Goal: Answer question/provide support: Share knowledge or assist other users

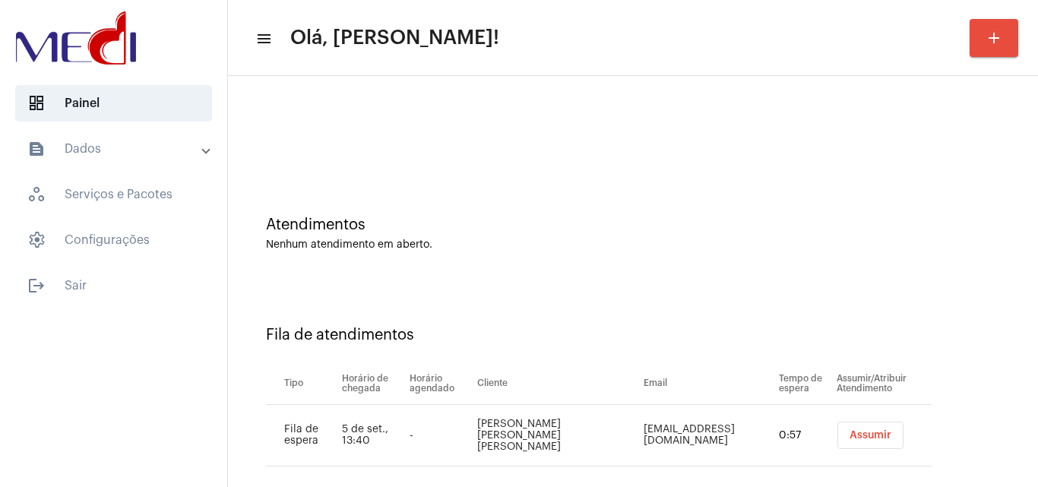
click at [850, 430] on span "Assumir" at bounding box center [871, 435] width 42 height 11
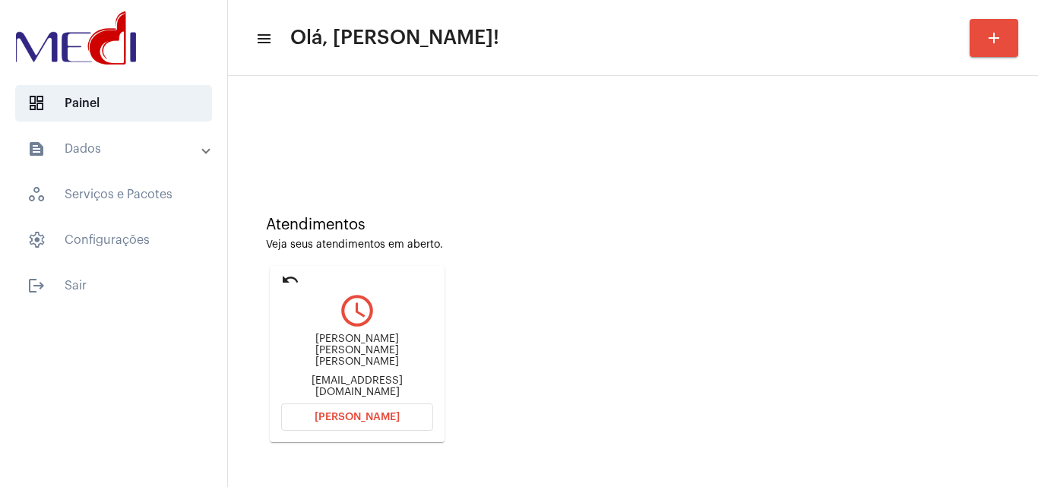
scroll to position [216, 0]
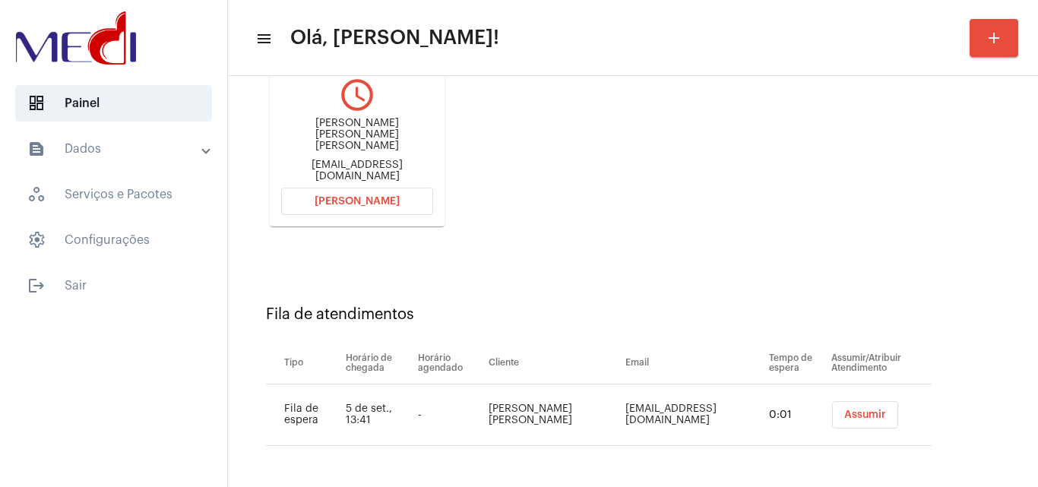
click at [844, 417] on span "Assumir" at bounding box center [865, 415] width 42 height 11
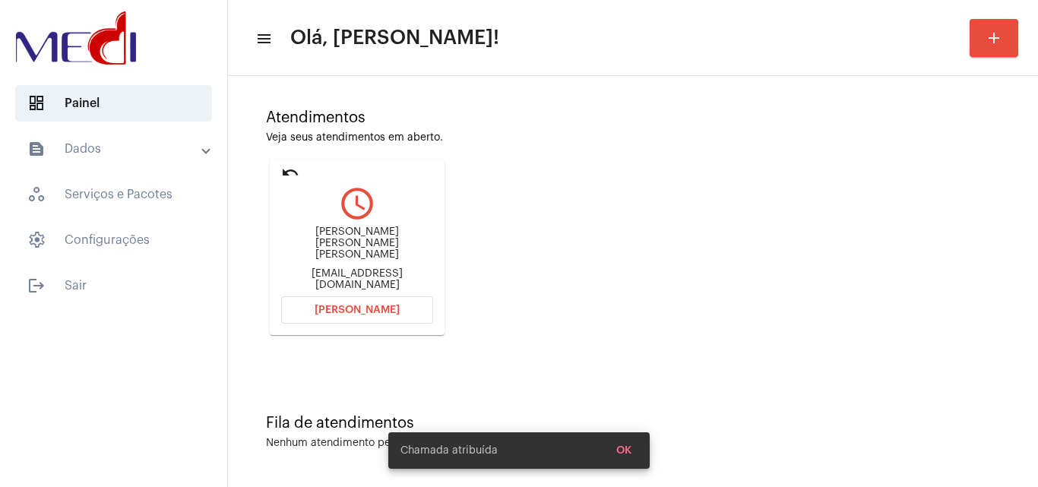
scroll to position [0, 0]
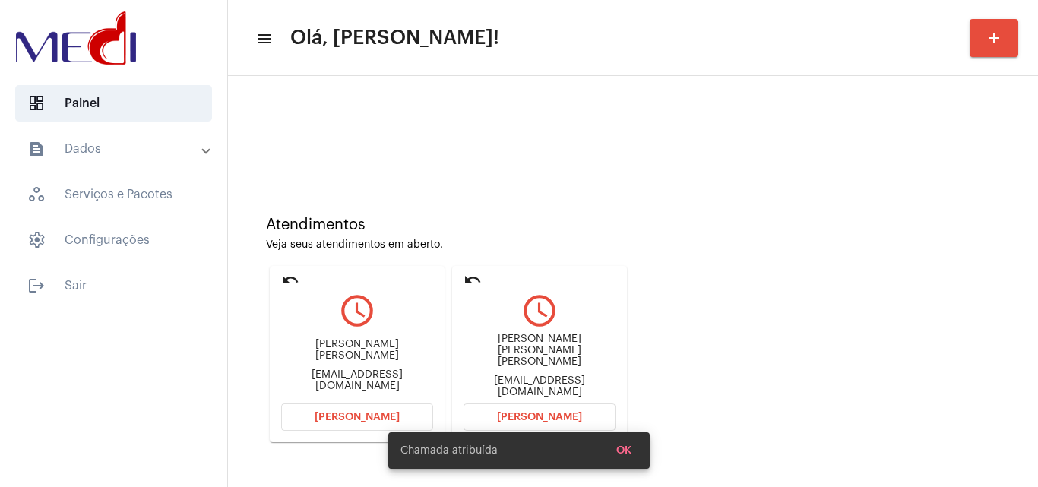
click at [524, 379] on div "flaschaefer@gmail.com" at bounding box center [540, 386] width 152 height 23
copy mat-card-content "flaschaefer@gmail.com Abrir Chamada"
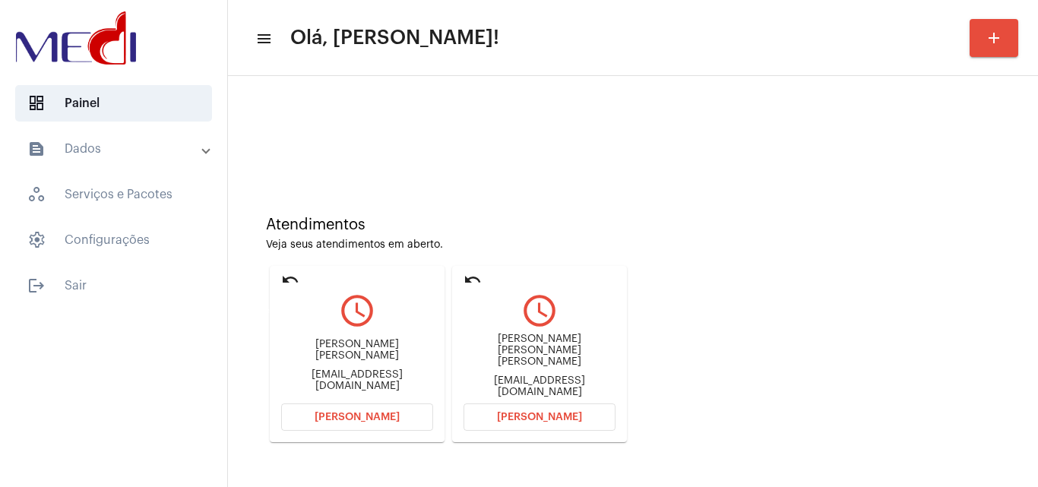
click at [293, 268] on mat-card "undo query_builder Iona Betania nana.fbetania@gmail.com Abrir Chamada" at bounding box center [357, 354] width 175 height 176
click at [288, 277] on mat-icon "undo" at bounding box center [290, 280] width 18 height 18
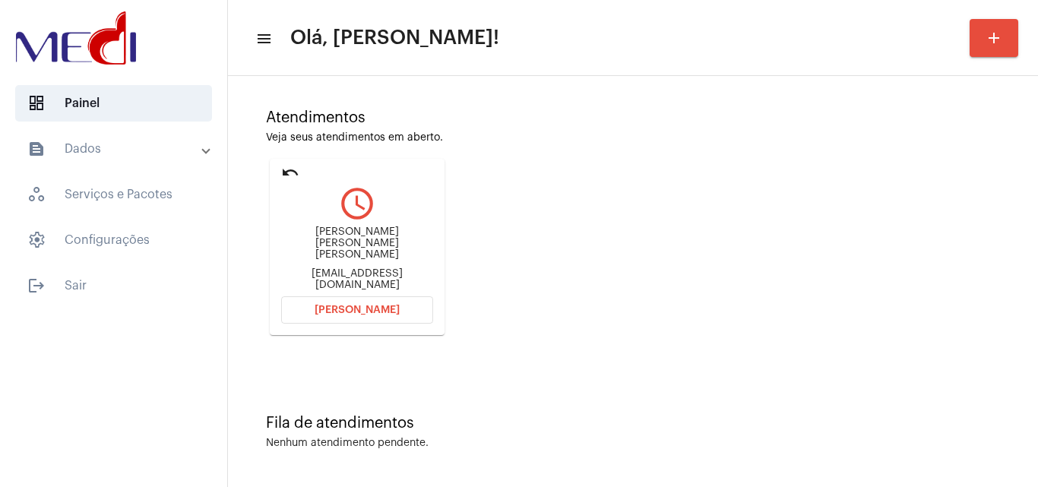
scroll to position [107, 0]
click at [375, 312] on span "Abrir Chamada" at bounding box center [357, 310] width 85 height 11
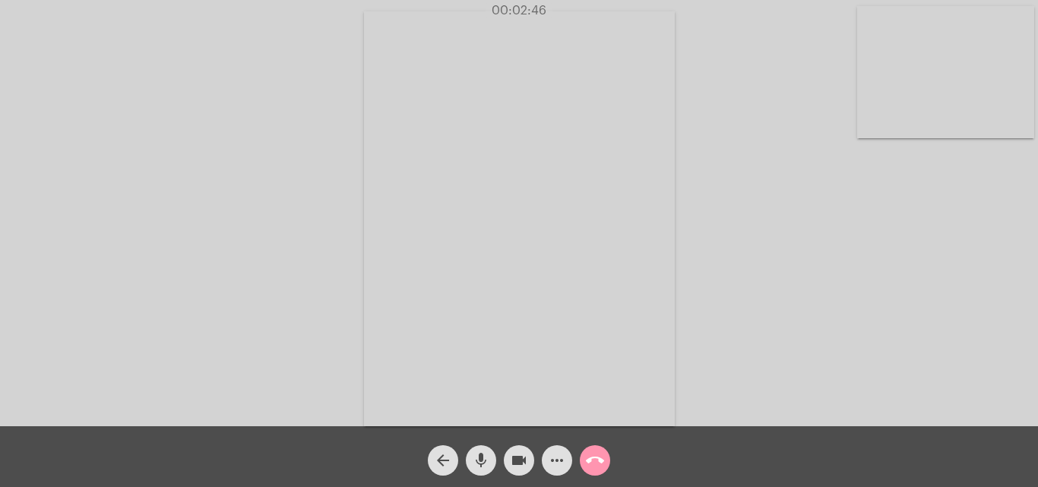
click at [600, 462] on mat-icon "call_end" at bounding box center [595, 460] width 18 height 18
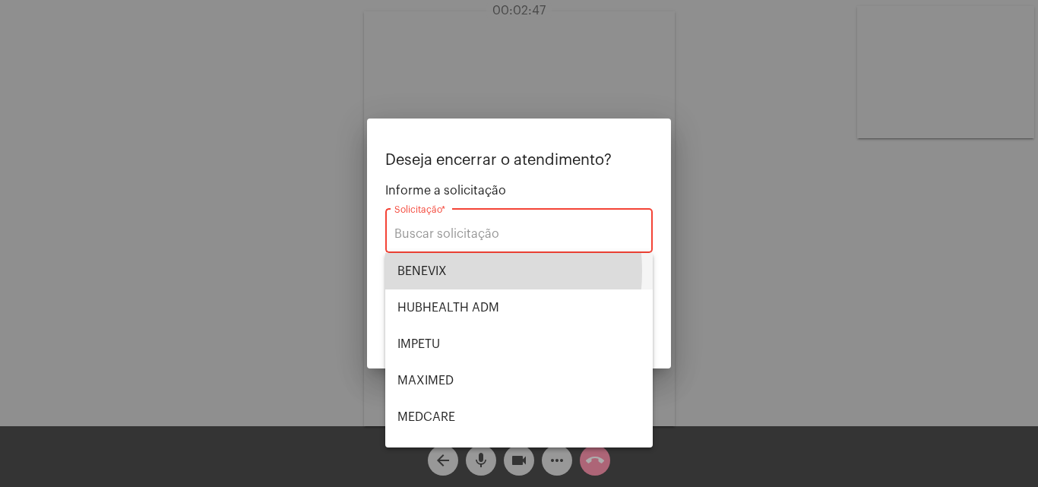
drag, startPoint x: 429, startPoint y: 271, endPoint x: 527, endPoint y: 293, distance: 101.2
click at [429, 271] on span "BENEVIX" at bounding box center [519, 271] width 243 height 36
type input "BENEVIX"
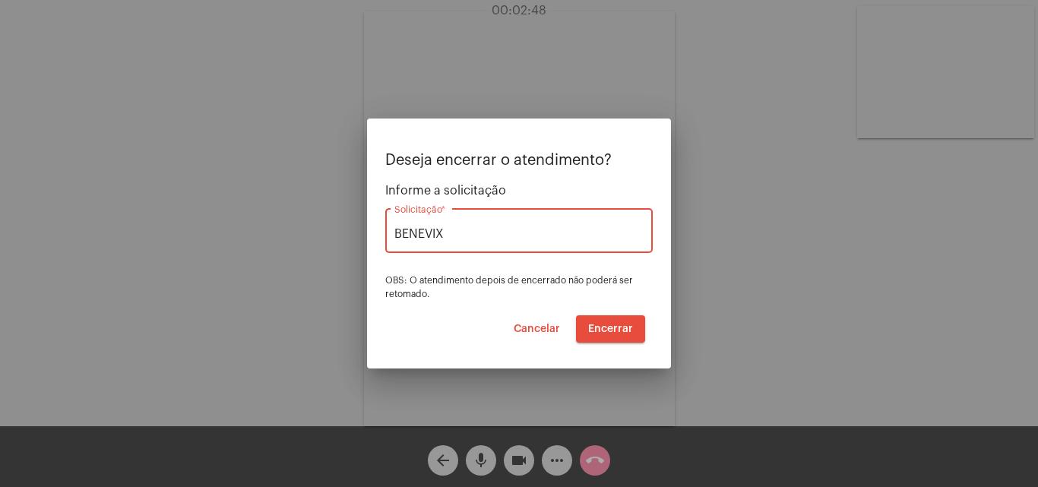
click at [599, 328] on span "Encerrar" at bounding box center [610, 329] width 45 height 11
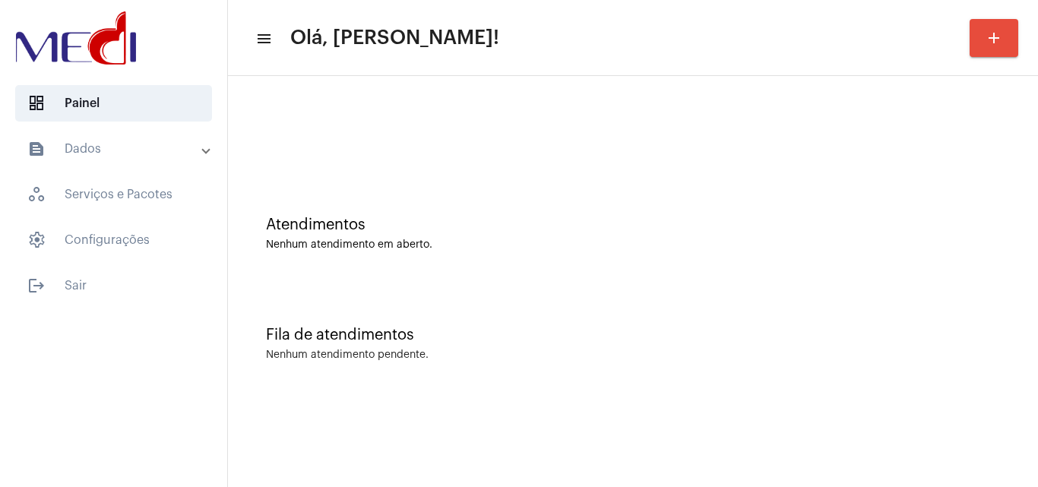
click at [863, 284] on div "Fila de atendimentos Nenhum atendimento pendente." at bounding box center [633, 336] width 795 height 110
click at [930, 235] on div "Atendimentos Nenhum atendimento em aberto." at bounding box center [633, 234] width 734 height 34
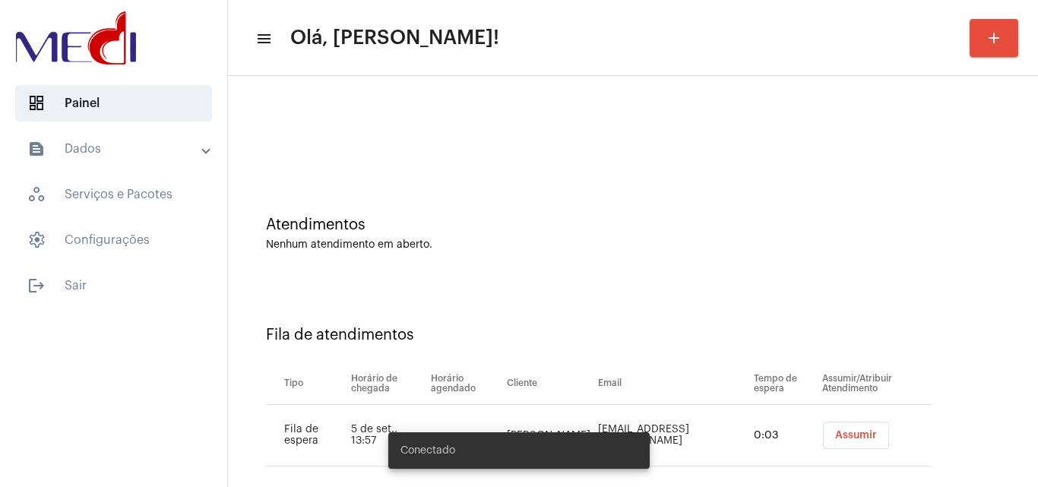
click at [863, 439] on span "Assumir" at bounding box center [856, 435] width 42 height 11
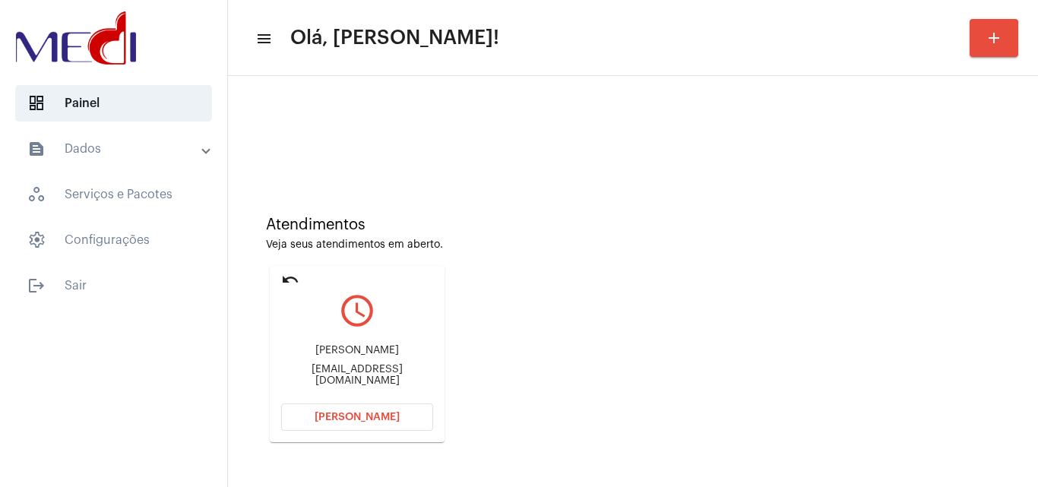
click at [408, 379] on div "juliapatricio1@hotmail.com" at bounding box center [357, 375] width 152 height 23
copy mat-card-content "juliapatricio1@hotmail.com Abrir Chamada"
click at [390, 413] on span "Abrir Chamada" at bounding box center [357, 417] width 85 height 11
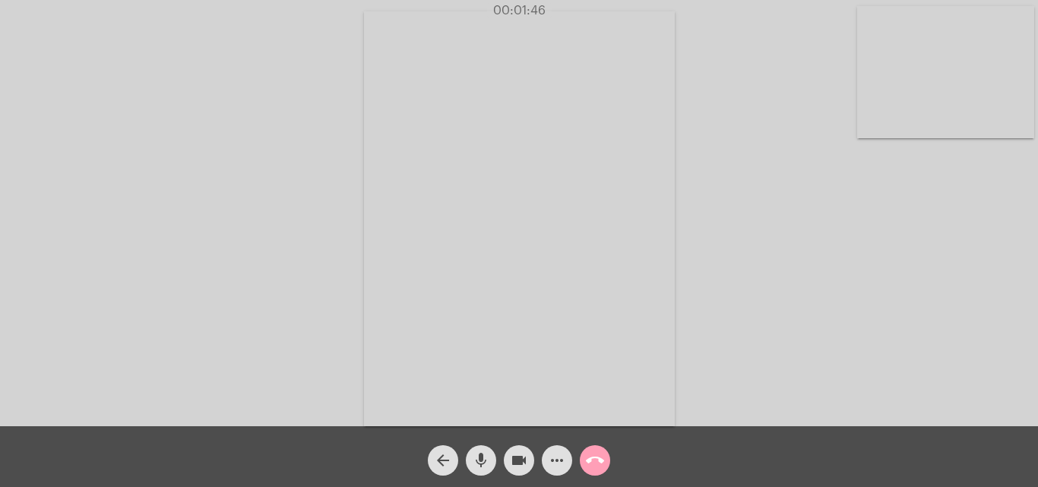
click at [593, 462] on mat-icon "call_end" at bounding box center [595, 460] width 18 height 18
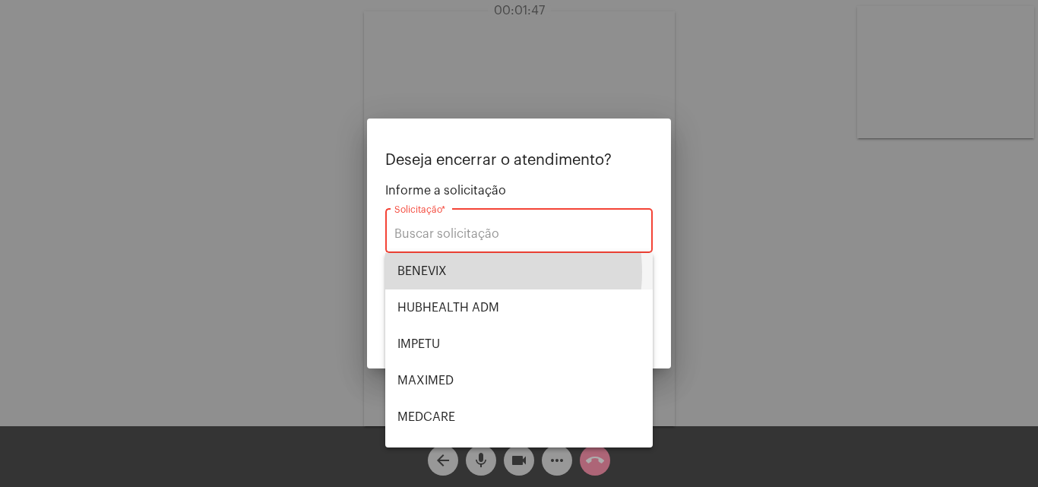
click at [479, 272] on span "BENEVIX" at bounding box center [519, 271] width 243 height 36
type input "BENEVIX"
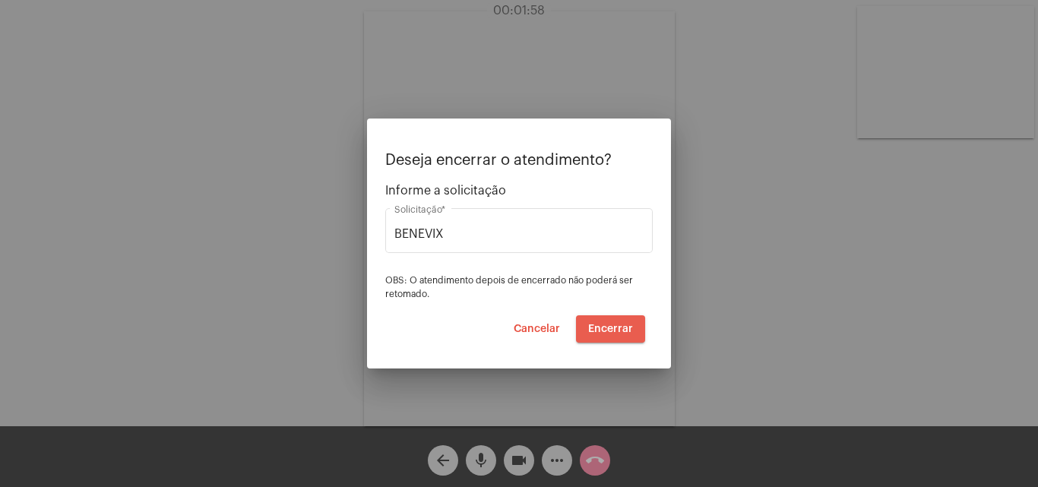
click at [610, 333] on span "Encerrar" at bounding box center [610, 329] width 45 height 11
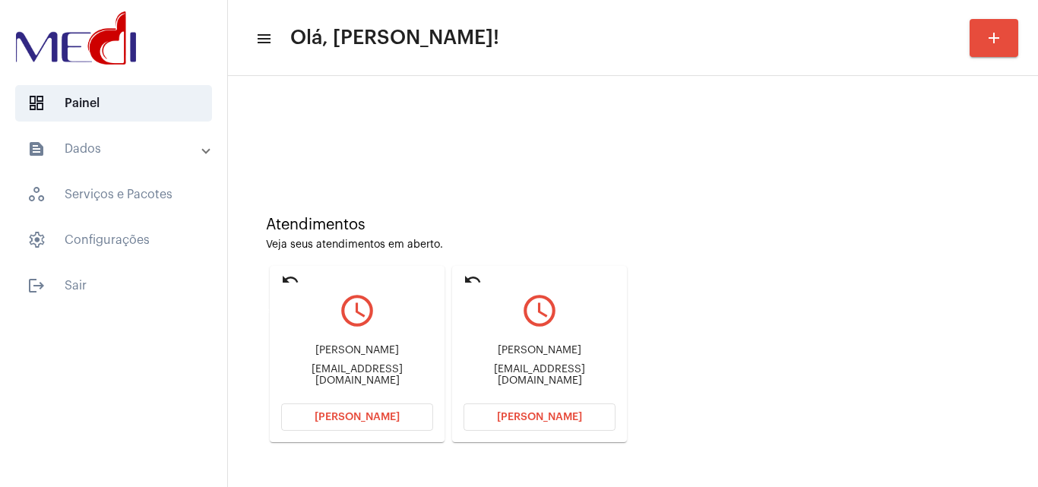
click at [283, 278] on mat-icon "undo" at bounding box center [290, 280] width 18 height 18
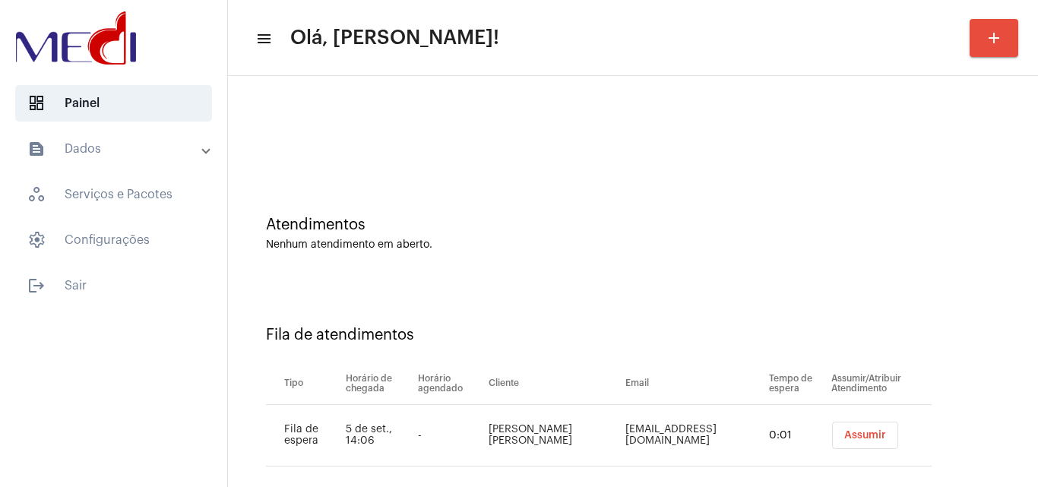
click at [840, 426] on button "Assumir" at bounding box center [865, 435] width 66 height 27
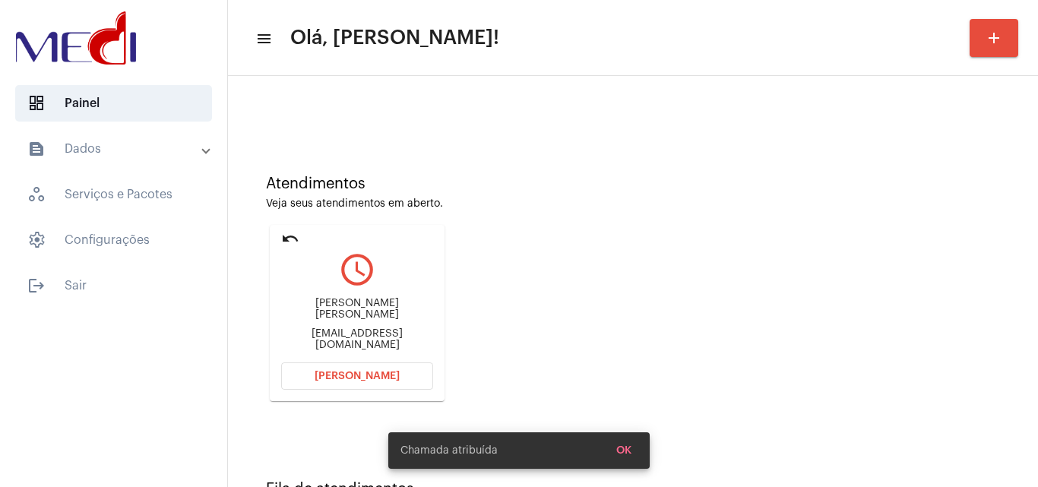
scroll to position [107, 0]
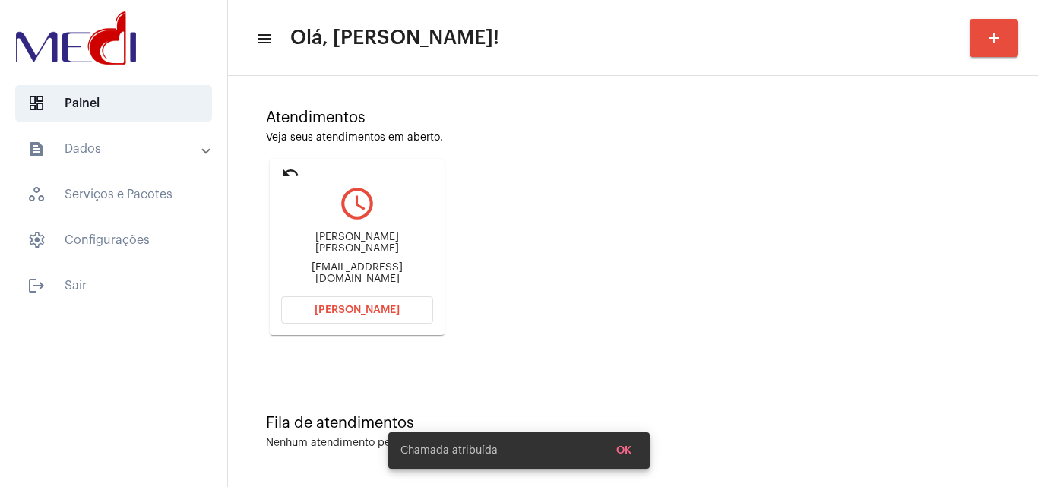
click at [385, 265] on div "moni_nick@hotmail.com" at bounding box center [357, 273] width 152 height 23
copy mat-card-content "moni_nick@hotmail.com Abrir Chamada"
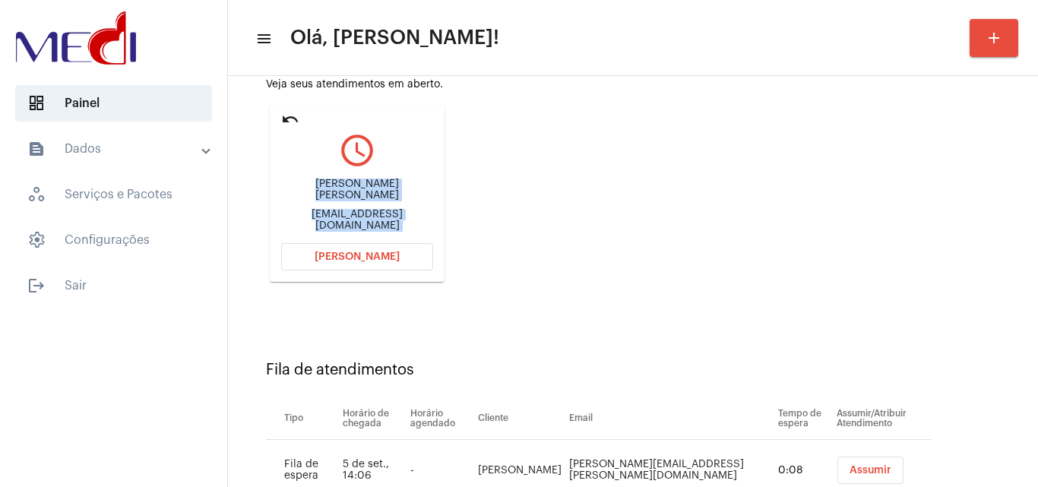
scroll to position [216, 0]
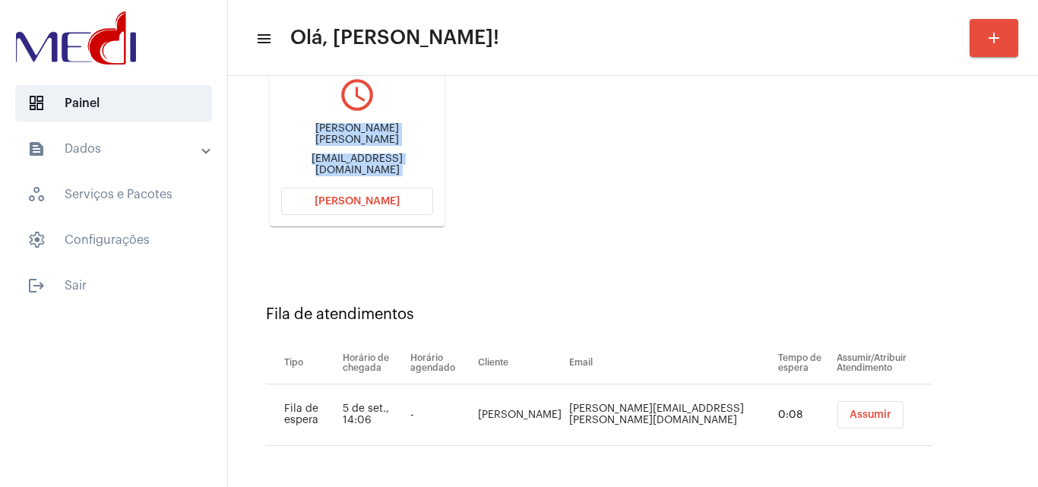
click at [838, 407] on button "Assumir" at bounding box center [871, 414] width 66 height 27
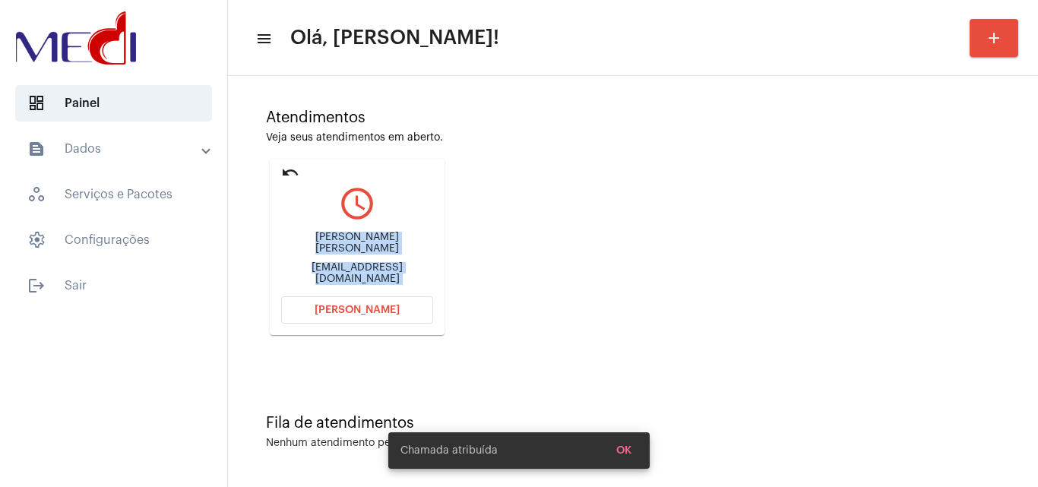
scroll to position [0, 0]
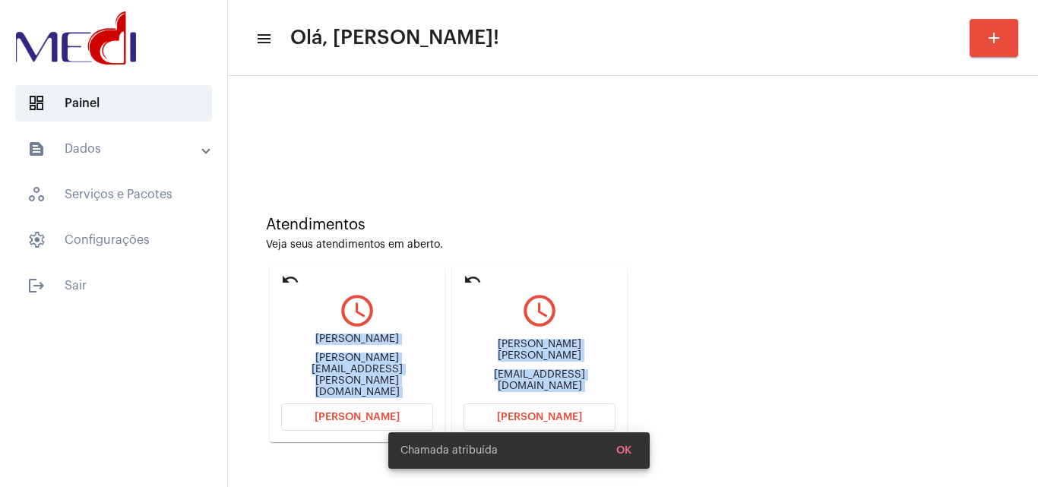
click at [549, 412] on span "[PERSON_NAME]" at bounding box center [539, 417] width 85 height 11
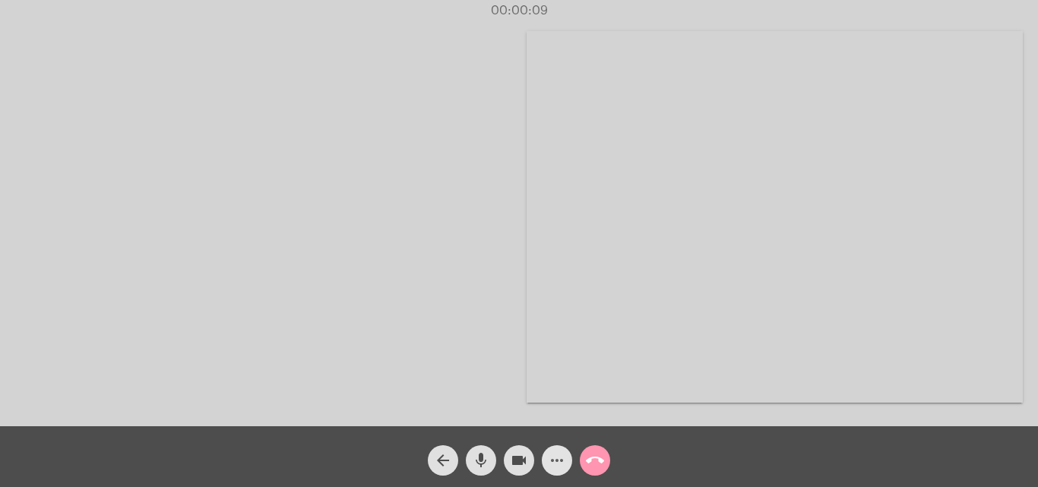
click at [545, 457] on button "more_horiz" at bounding box center [557, 460] width 30 height 30
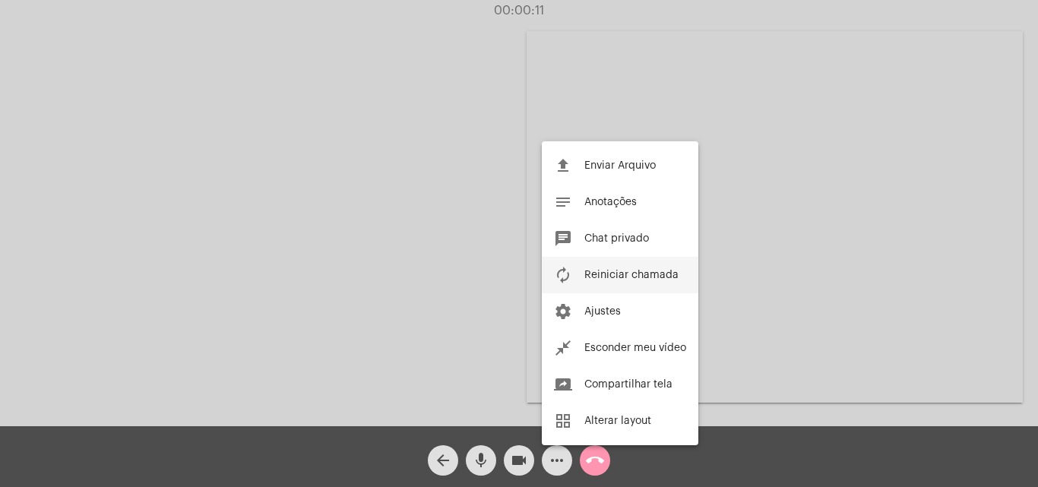
click at [609, 289] on button "autorenew Reiniciar chamada" at bounding box center [620, 275] width 157 height 36
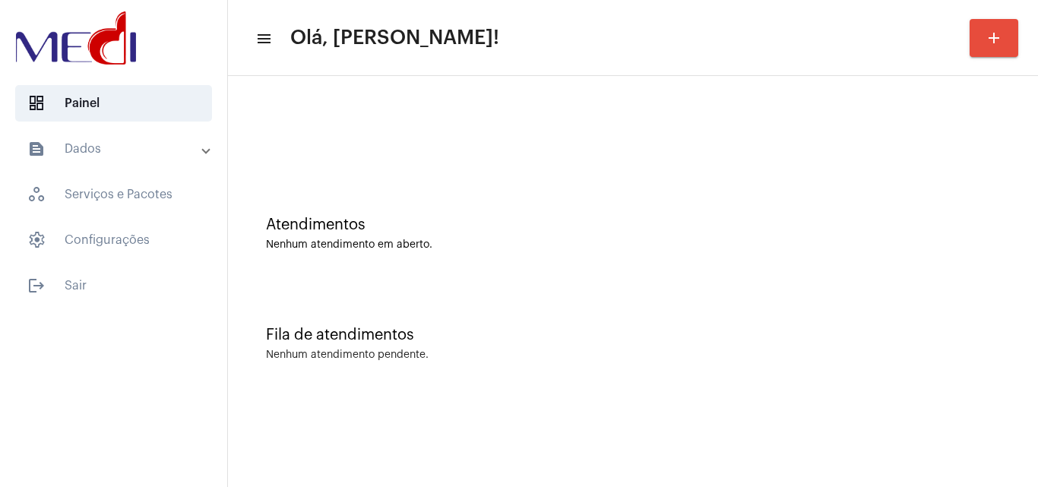
click at [983, 280] on div "Atendimentos Nenhum atendimento em aberto." at bounding box center [633, 226] width 795 height 110
click at [1008, 288] on div "Fila de atendimentos Nenhum atendimento pendente." at bounding box center [633, 336] width 795 height 110
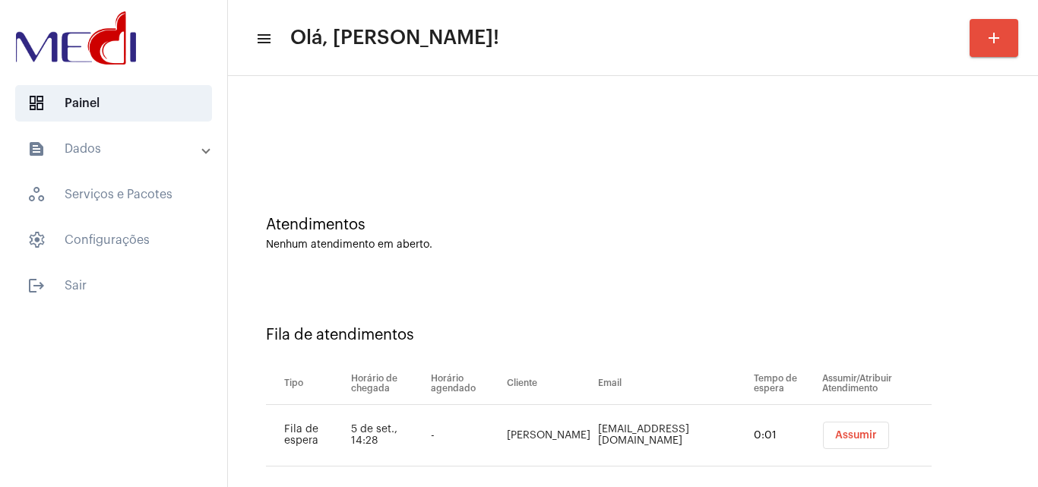
click at [832, 447] on button "Assumir" at bounding box center [856, 435] width 66 height 27
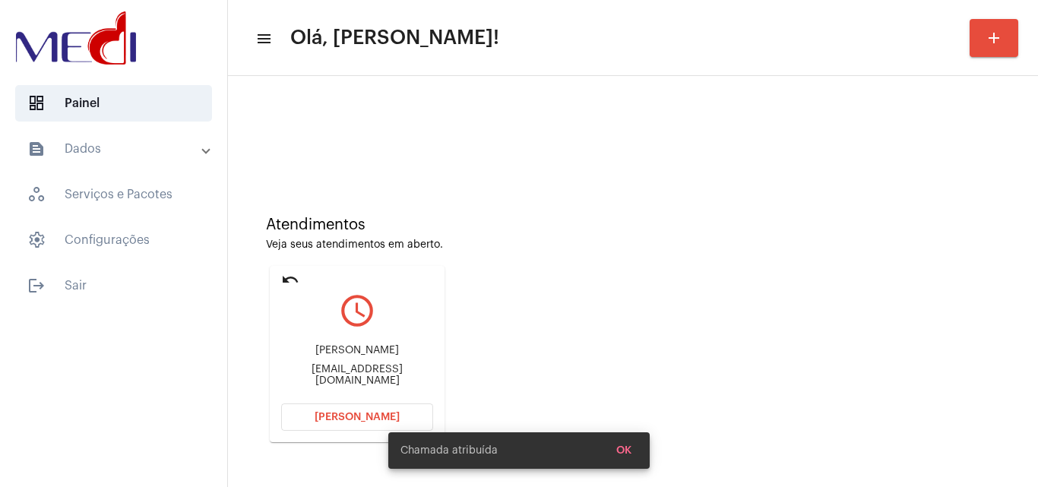
click at [844, 344] on div "Atendimentos Veja seus atendimentos em aberto. undo query_builder [PERSON_NAME]…" at bounding box center [633, 324] width 795 height 306
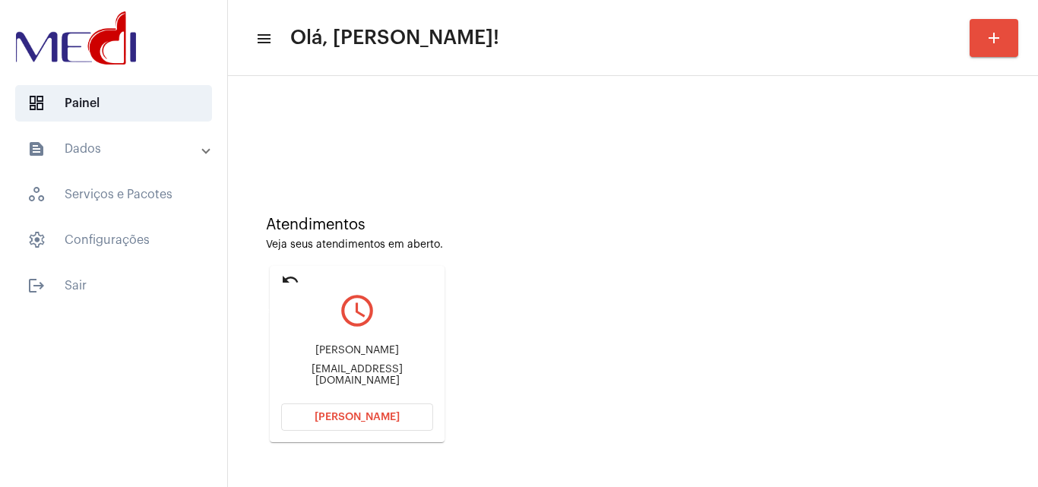
click at [290, 282] on mat-icon "undo" at bounding box center [290, 280] width 18 height 18
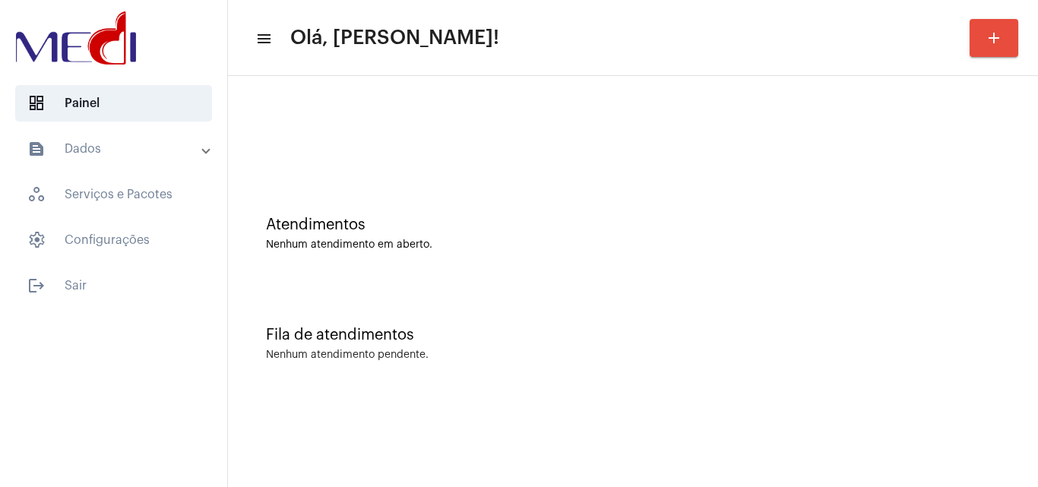
click at [982, 300] on div "Fila de atendimentos Nenhum atendimento pendente." at bounding box center [633, 336] width 795 height 110
click at [941, 292] on div "Fila de atendimentos Nenhum atendimento pendente." at bounding box center [633, 336] width 795 height 110
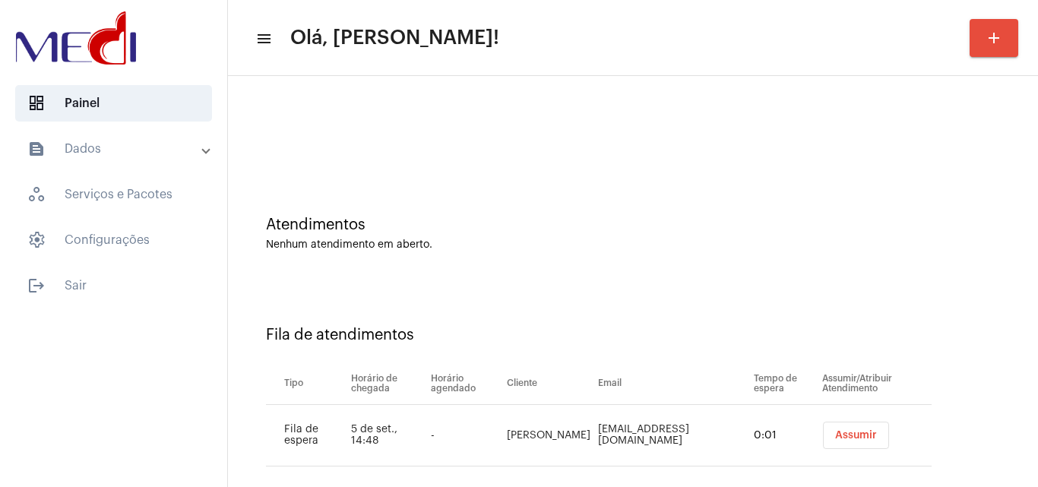
click at [838, 433] on span "Assumir" at bounding box center [856, 435] width 42 height 11
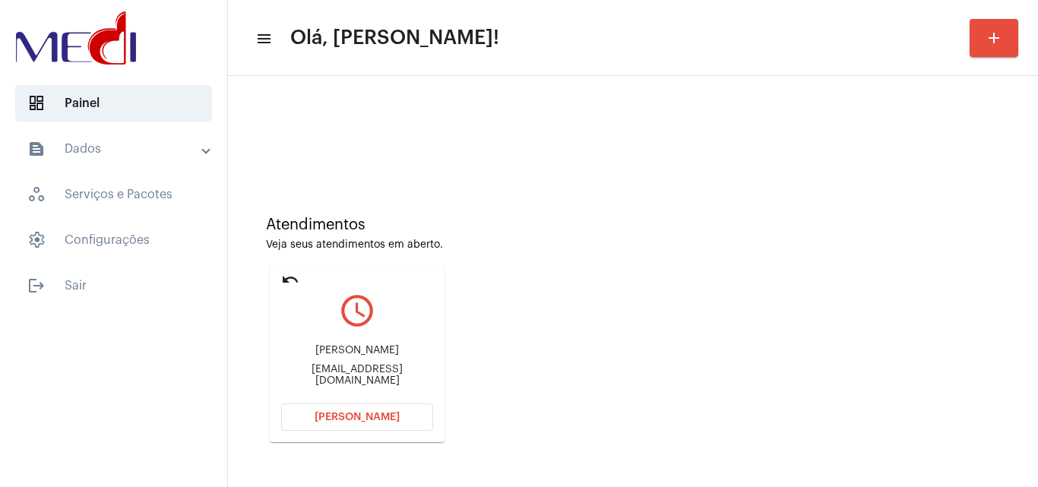
click at [372, 373] on div "rianasiviero@gmail.com" at bounding box center [357, 375] width 152 height 23
copy mat-card-content "rianasiviero@gmail.com Abrir Chamada"
click at [382, 353] on div "Riana Matiewicz Siviero" at bounding box center [357, 350] width 152 height 11
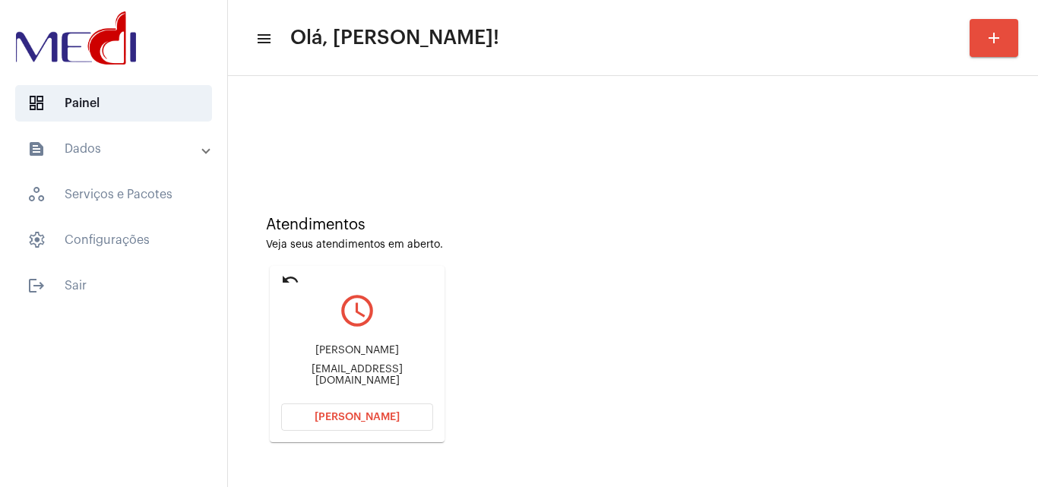
click at [382, 353] on div "Riana Matiewicz Siviero" at bounding box center [357, 350] width 152 height 11
copy div "Riana Matiewicz Siviero"
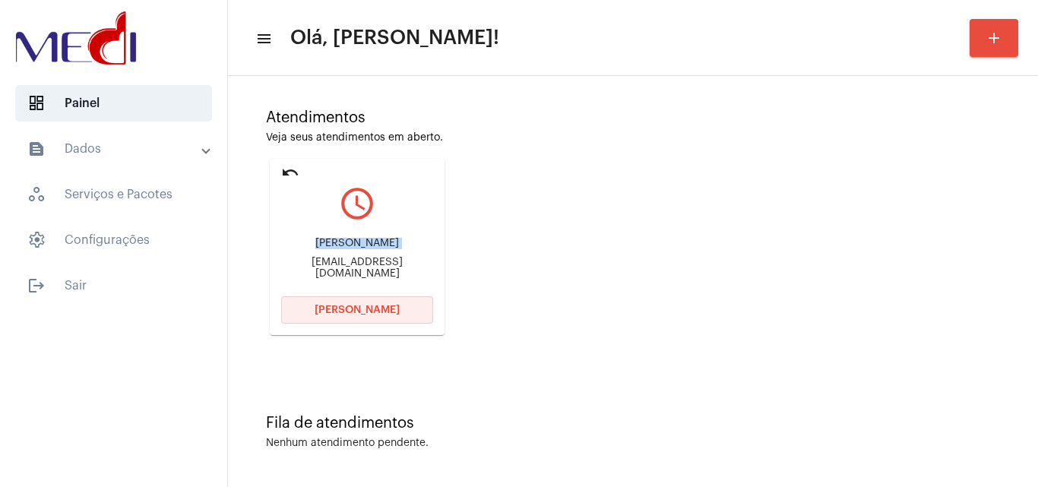
click at [363, 312] on span "Abrir Chamada" at bounding box center [357, 310] width 85 height 11
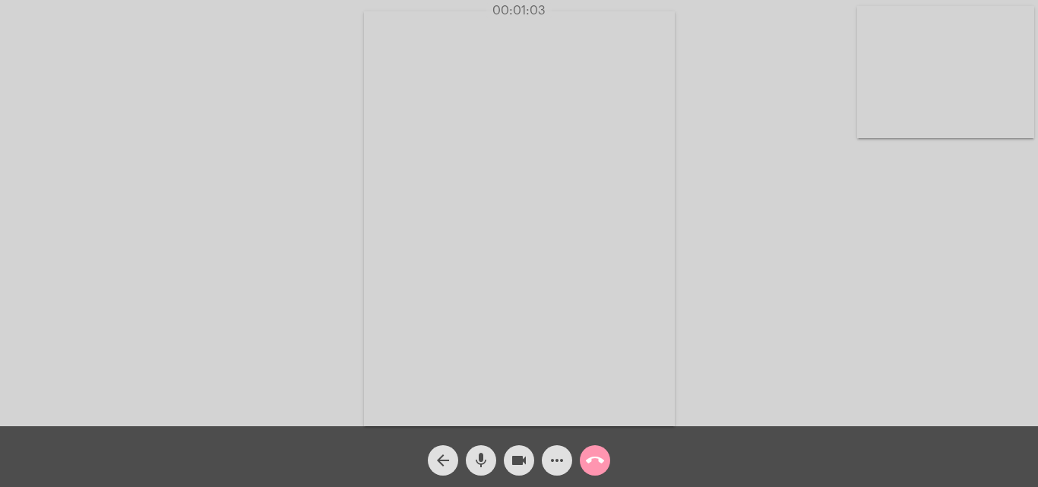
click at [595, 467] on mat-icon "call_end" at bounding box center [595, 460] width 18 height 18
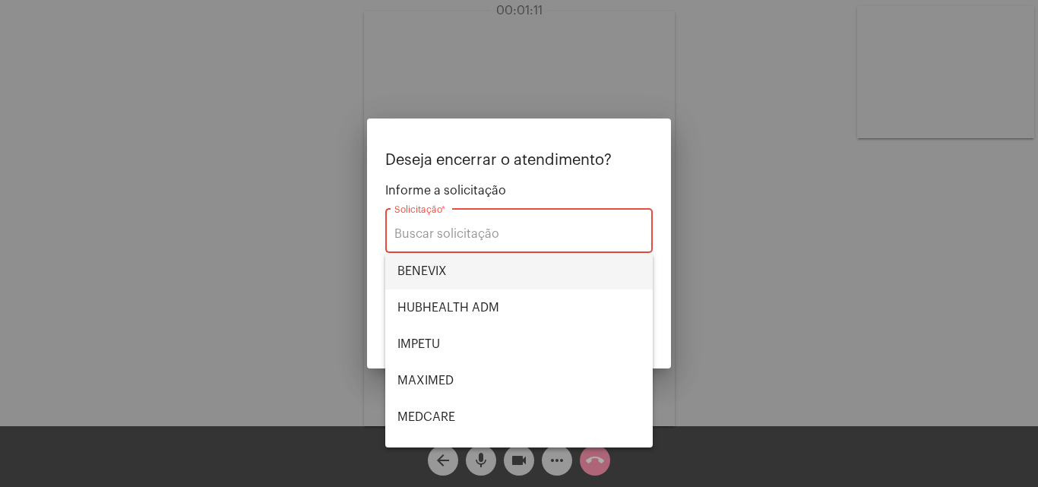
click at [455, 272] on span "BENEVIX" at bounding box center [519, 271] width 243 height 36
type input "BENEVIX"
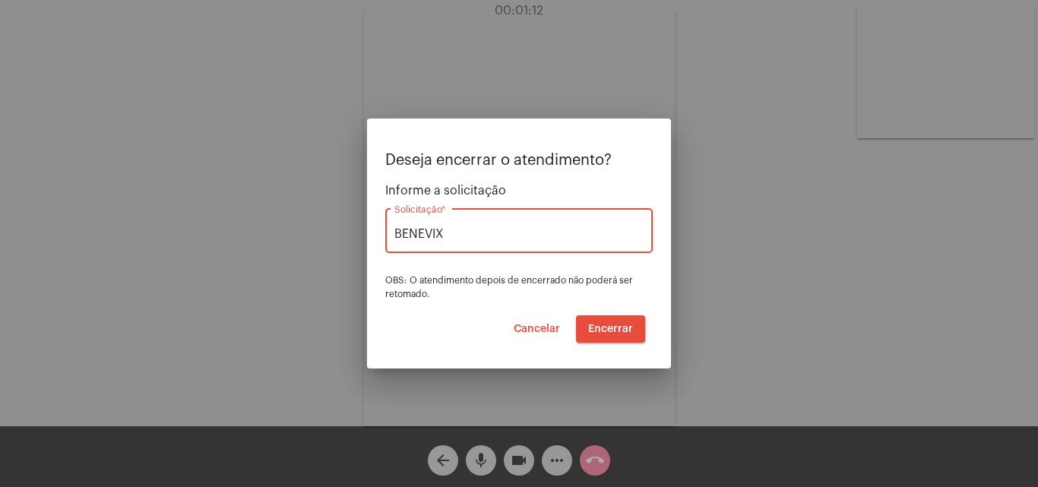
click at [626, 334] on button "Encerrar" at bounding box center [610, 328] width 69 height 27
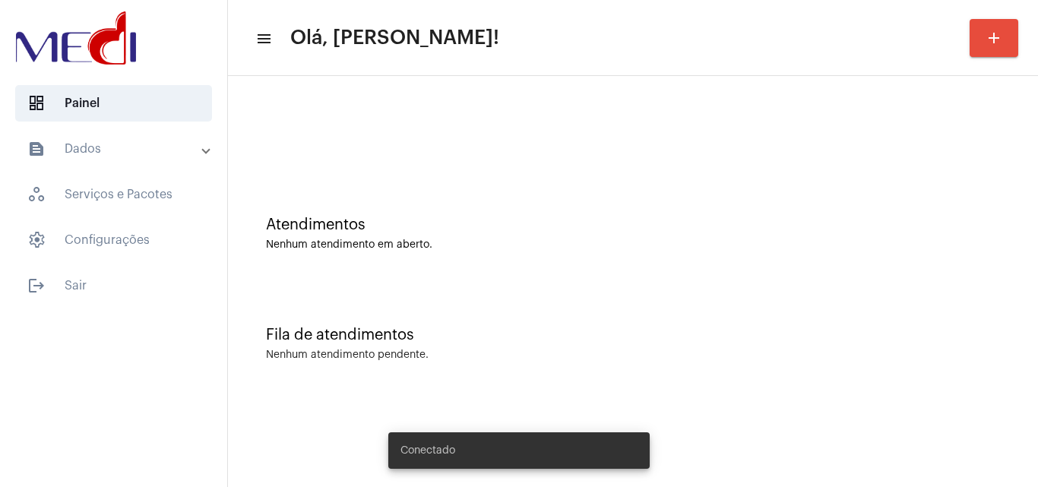
click at [996, 346] on div "Fila de atendimentos Nenhum atendimento pendente." at bounding box center [633, 336] width 795 height 110
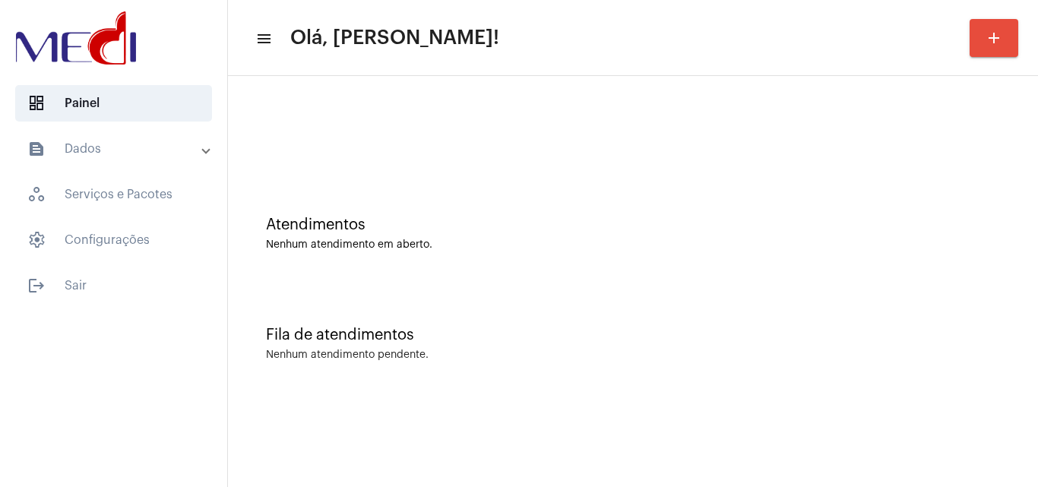
click at [957, 279] on div "Atendimentos Nenhum atendimento em aberto." at bounding box center [633, 226] width 795 height 110
click at [994, 286] on div "Fila de atendimentos Nenhum atendimento pendente." at bounding box center [633, 336] width 795 height 110
click at [1037, 315] on div "Atendimentos Nenhum atendimento em aberto. Fila de atendimentos Nenhum atendime…" at bounding box center [633, 237] width 810 height 323
click at [869, 203] on div "Atendimentos Nenhum atendimento em aberto." at bounding box center [633, 226] width 795 height 110
click at [1037, 230] on div "Atendimentos Nenhum atendimento em aberto. Fila de atendimentos Nenhum atendime…" at bounding box center [633, 237] width 810 height 323
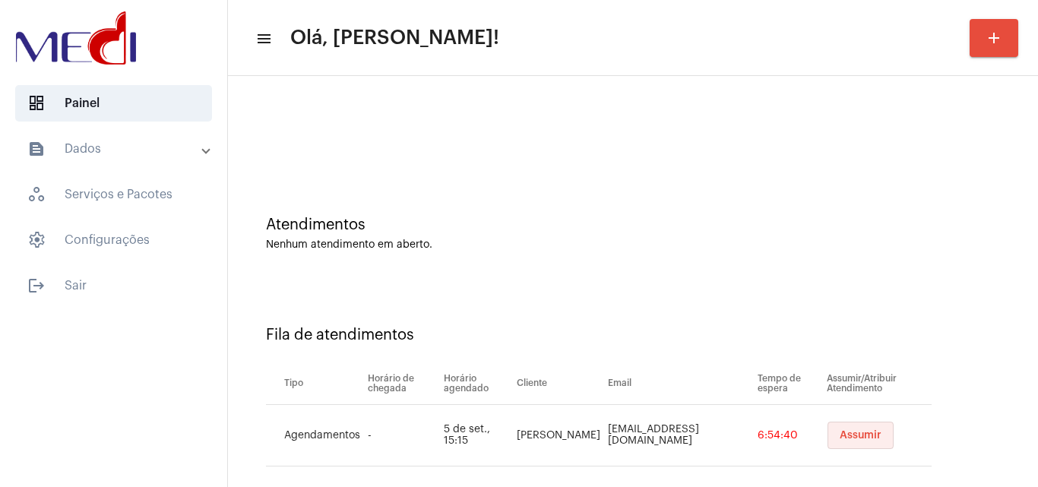
click at [861, 426] on button "Assumir" at bounding box center [861, 435] width 66 height 27
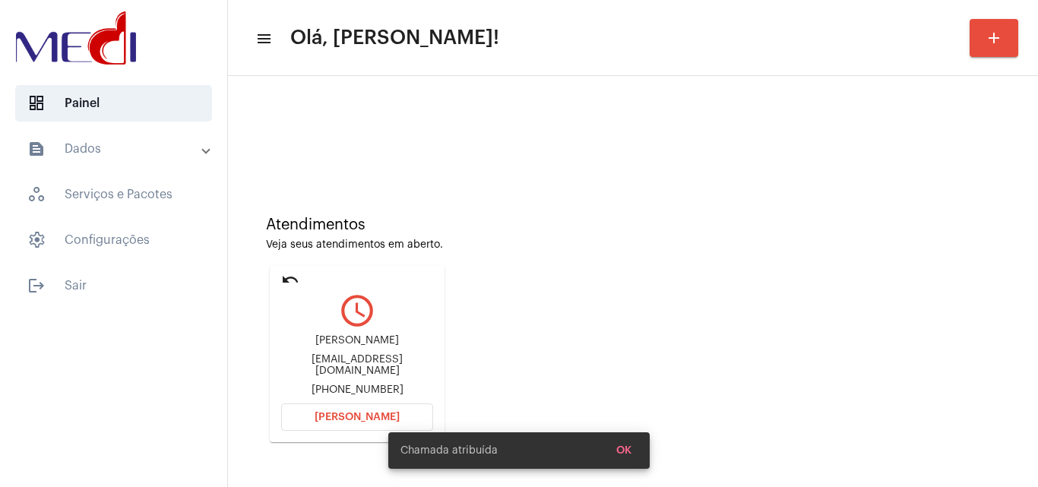
click at [381, 360] on div "sthefany.tito@hotmail.com" at bounding box center [357, 365] width 152 height 23
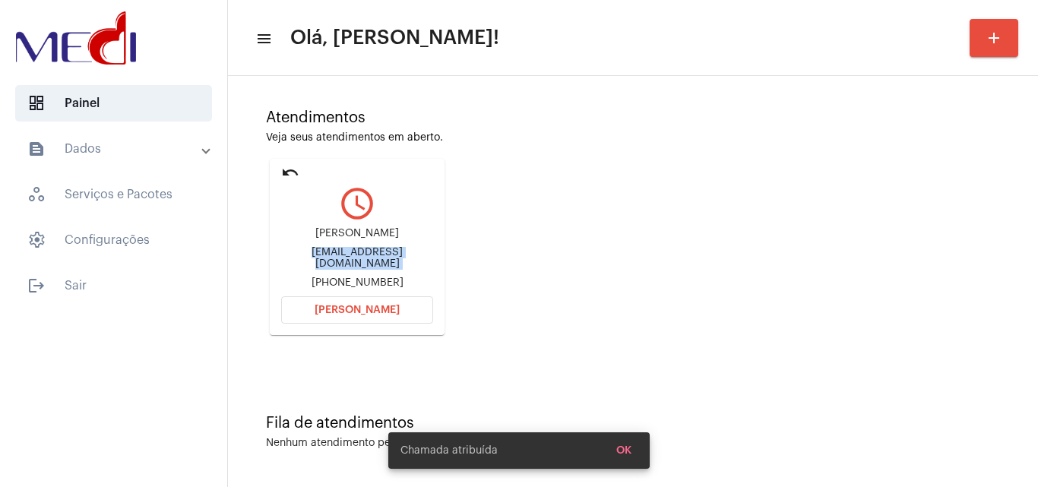
copy div "sthefany.tito@hotmail.com"
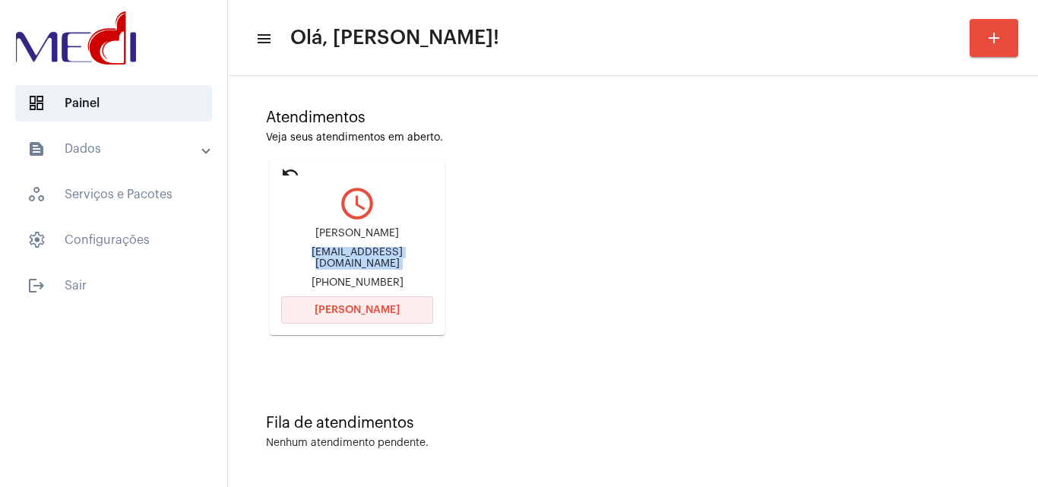
click at [377, 320] on button "Abrir Chamada" at bounding box center [357, 309] width 152 height 27
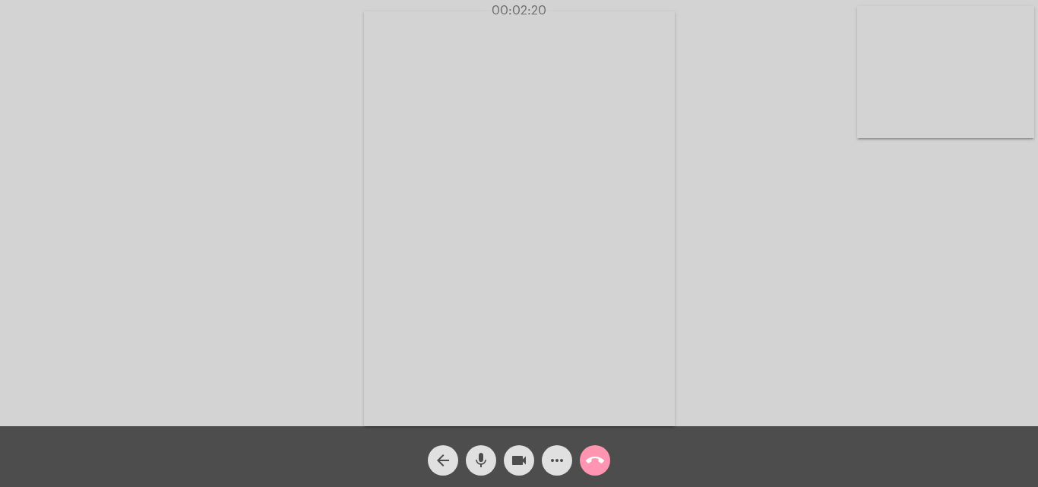
click at [603, 457] on mat-icon "call_end" at bounding box center [595, 460] width 18 height 18
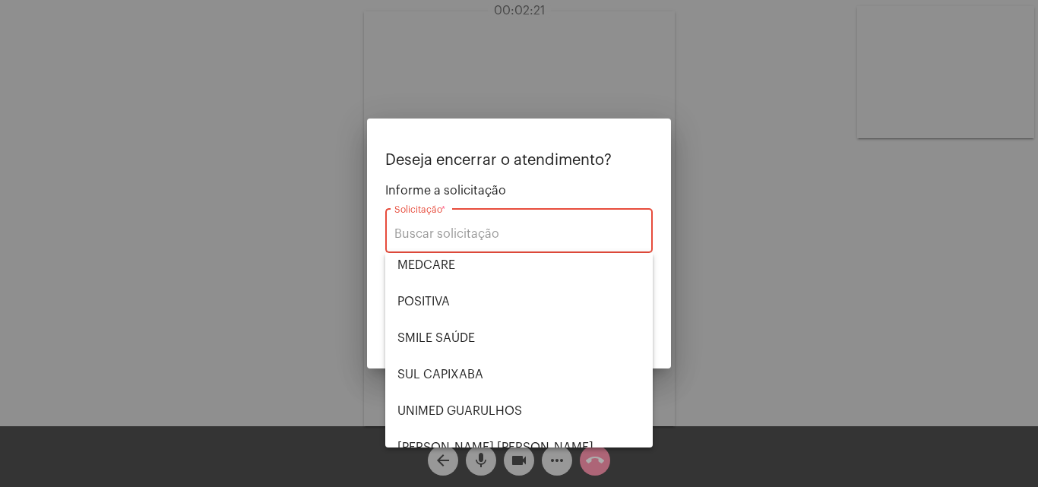
scroll to position [170, 0]
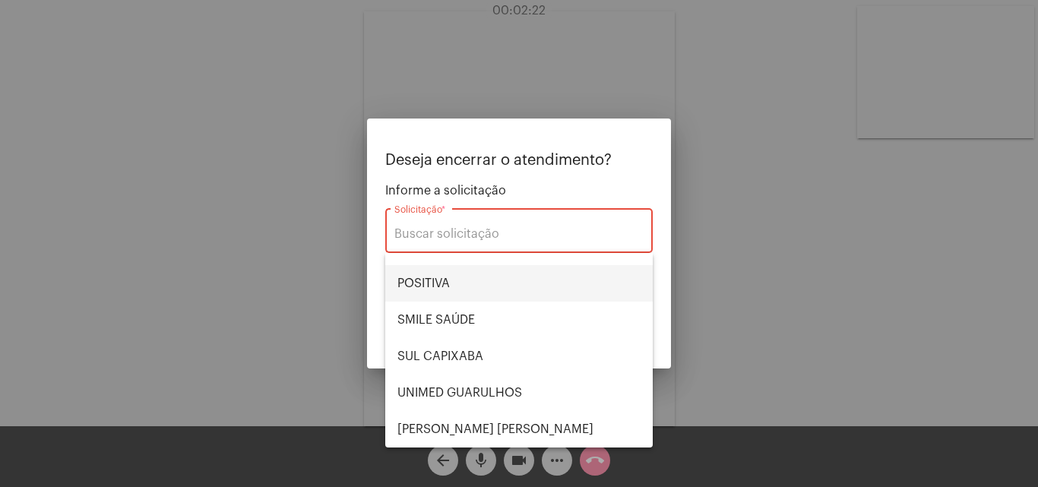
click at [466, 287] on span "POSITIVA" at bounding box center [519, 283] width 243 height 36
type input "POSITIVA"
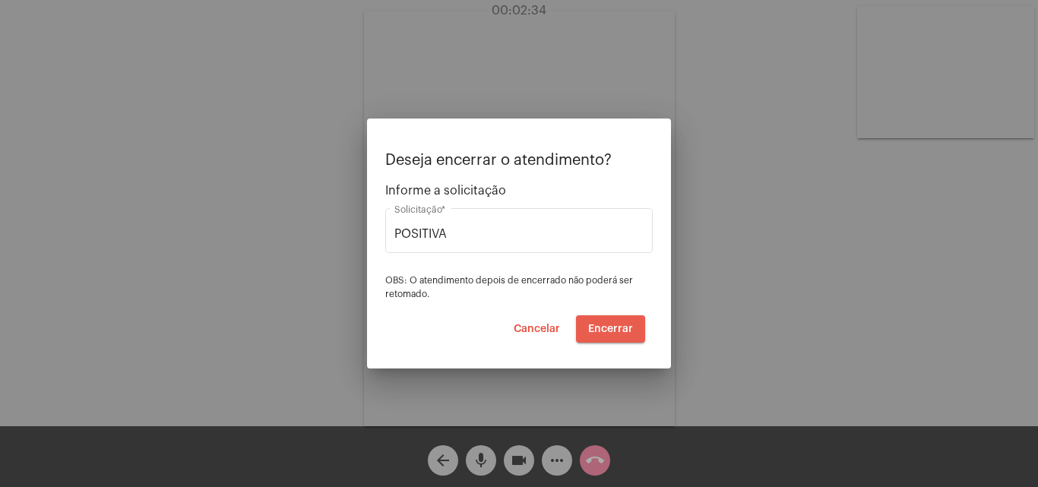
click at [626, 326] on span "Encerrar" at bounding box center [610, 329] width 45 height 11
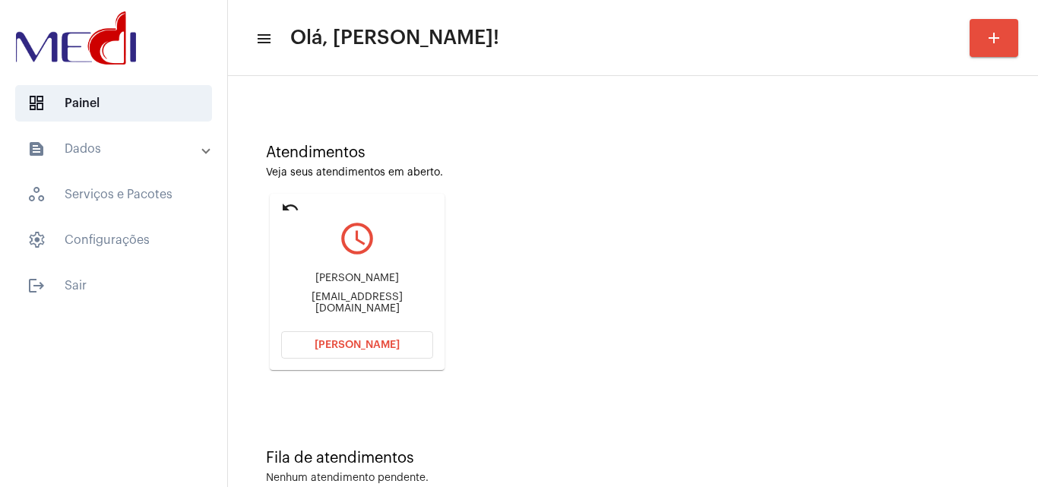
scroll to position [107, 0]
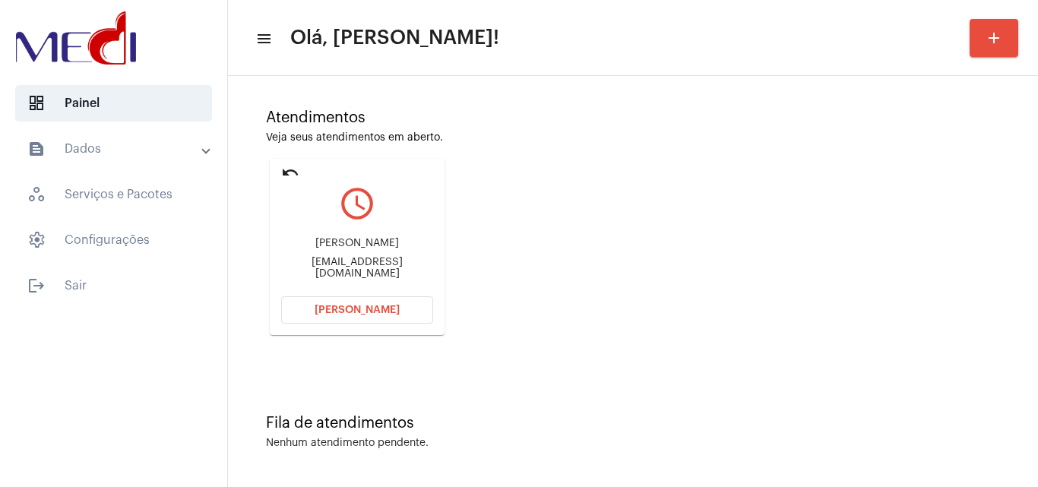
click at [288, 169] on mat-icon "undo" at bounding box center [290, 172] width 18 height 18
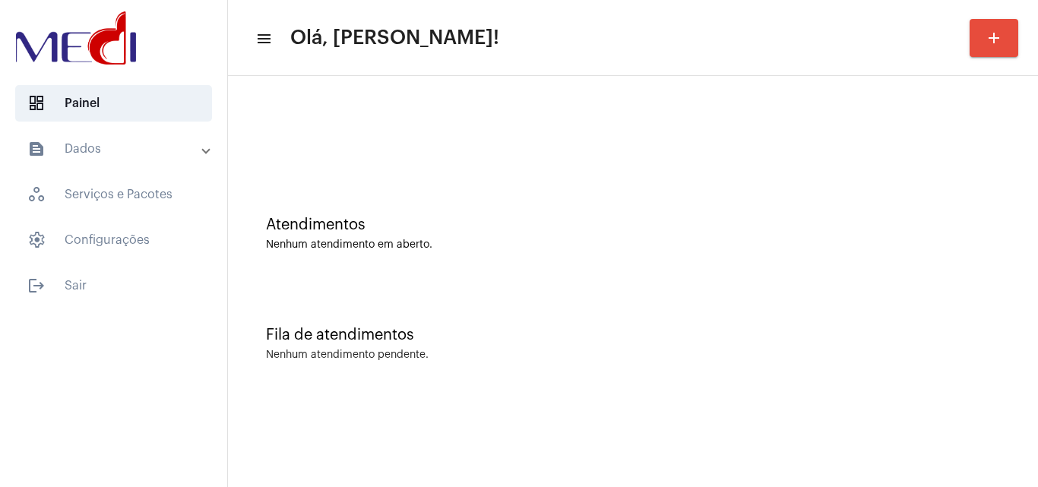
scroll to position [0, 0]
click at [883, 276] on div "Atendimentos Nenhum atendimento em aberto." at bounding box center [633, 226] width 795 height 110
click at [962, 193] on div "Atendimentos Nenhum atendimento em aberto." at bounding box center [633, 226] width 795 height 110
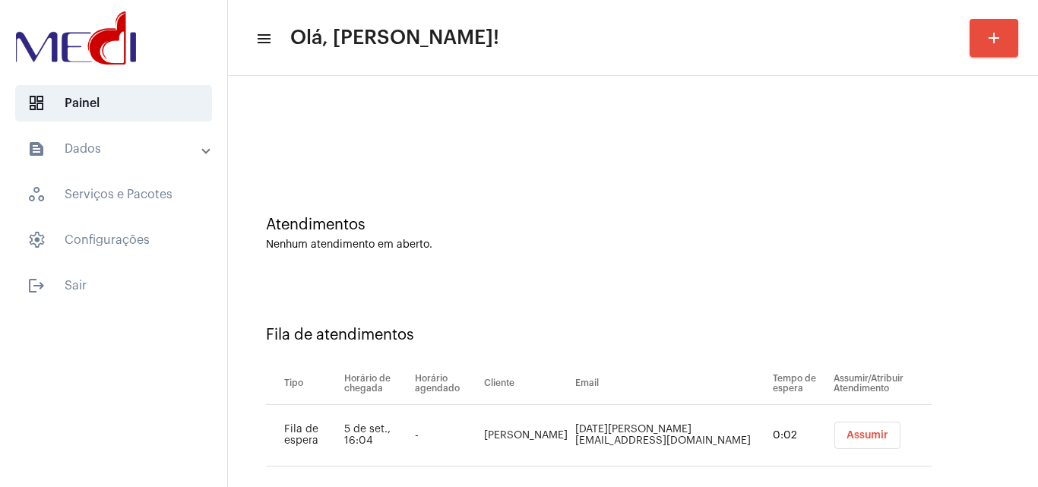
click at [836, 444] on button "Assumir" at bounding box center [868, 435] width 66 height 27
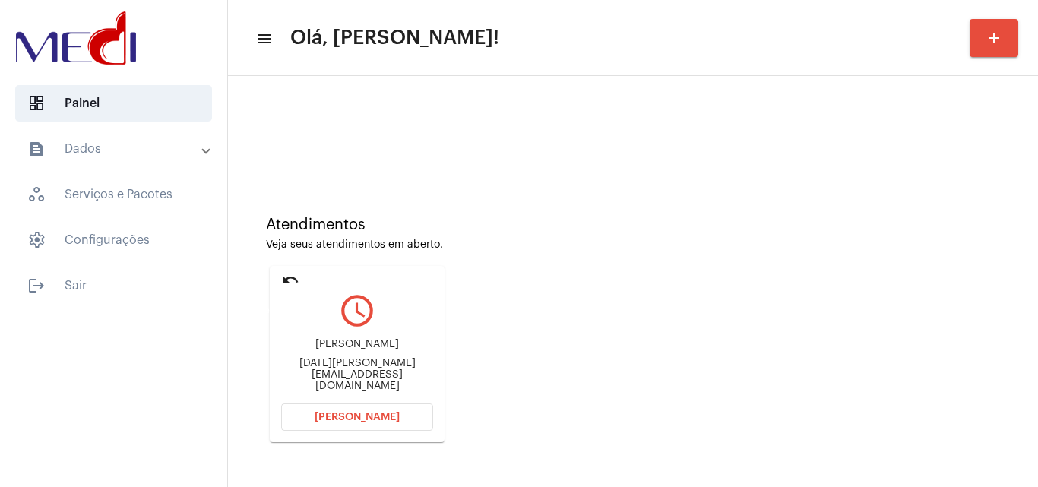
click at [288, 280] on mat-icon "undo" at bounding box center [290, 280] width 18 height 18
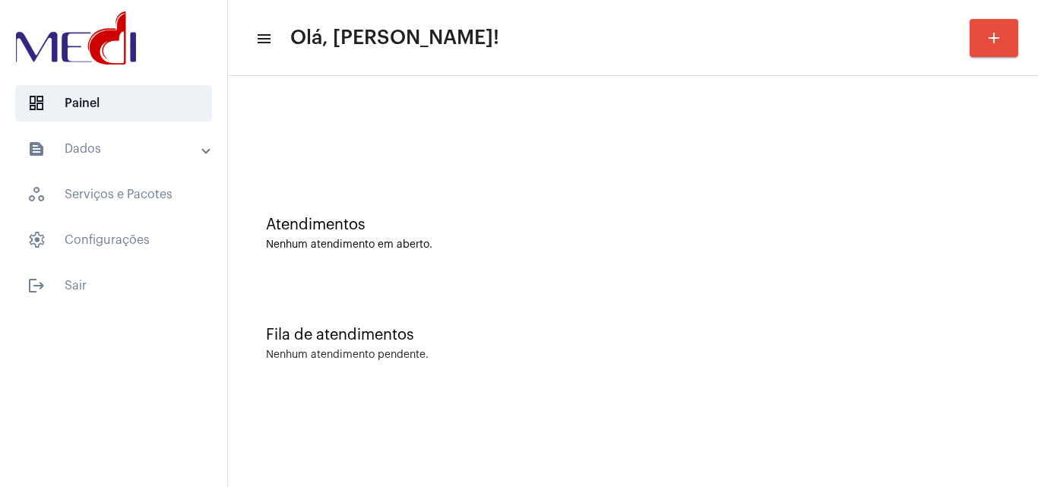
click at [959, 235] on div "Atendimentos Nenhum atendimento em aberto." at bounding box center [633, 234] width 734 height 34
click at [573, 486] on mat-sidenav-content "menu Olá, Karen! add Atendimentos Nenhum atendimento em aberto. Fila de atendim…" at bounding box center [633, 243] width 810 height 487
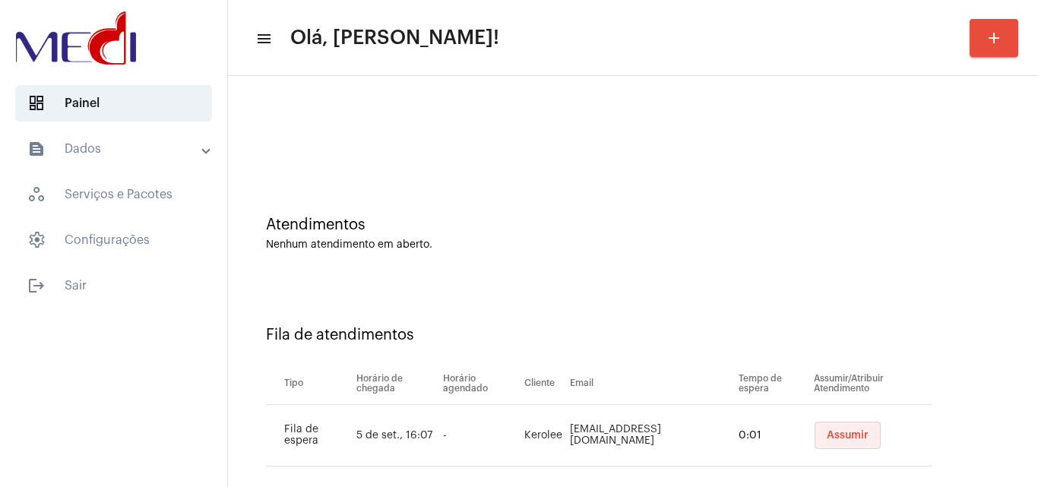
click at [827, 438] on span "Assumir" at bounding box center [848, 435] width 42 height 11
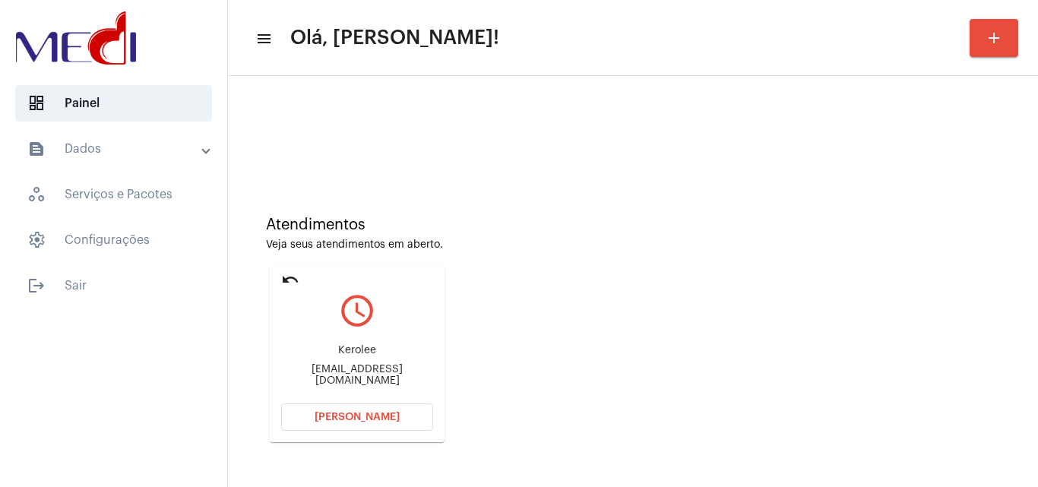
click at [419, 375] on div "[EMAIL_ADDRESS][DOMAIN_NAME]" at bounding box center [357, 375] width 152 height 23
copy mat-card-content "keroleeteles@gmail.com Abrir Chamada"
click at [370, 413] on span "Abrir Chamada" at bounding box center [357, 417] width 85 height 11
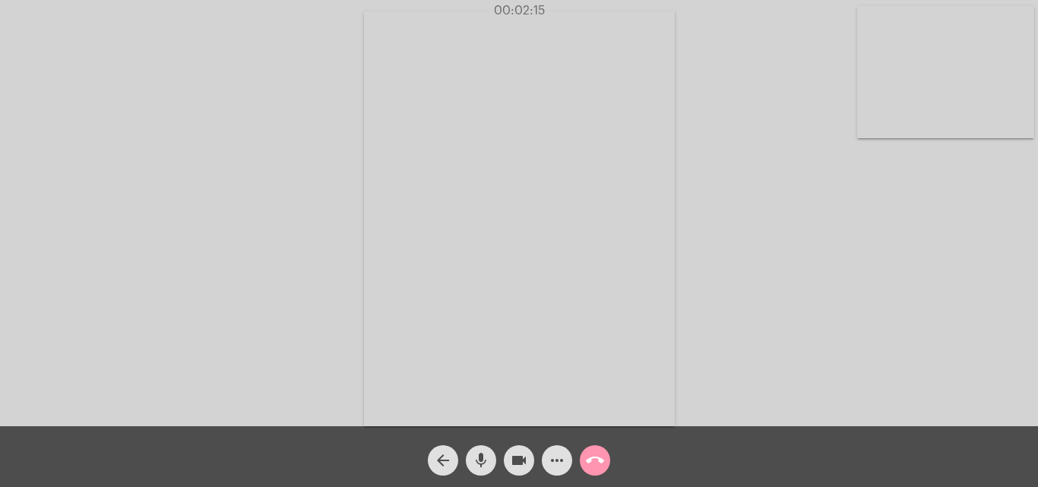
click at [613, 464] on div "call_end" at bounding box center [595, 457] width 38 height 38
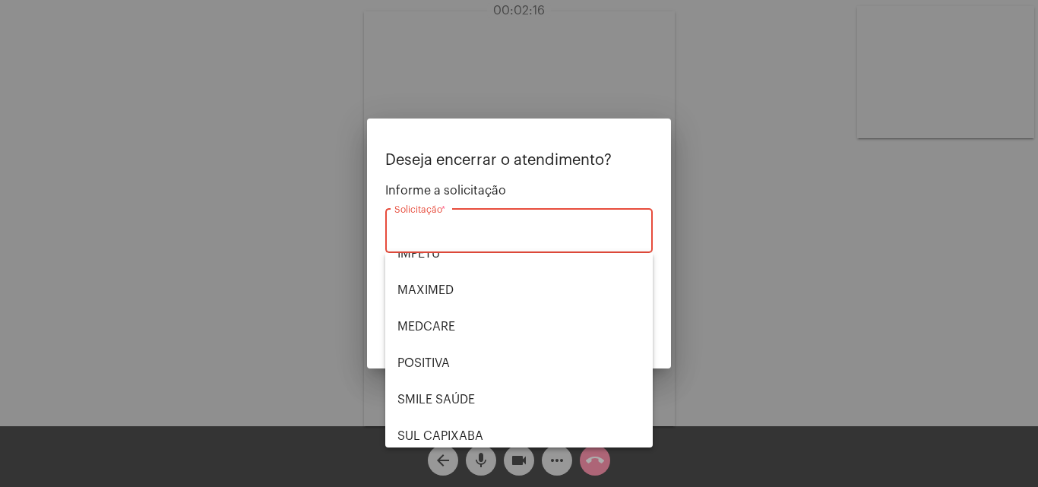
scroll to position [170, 0]
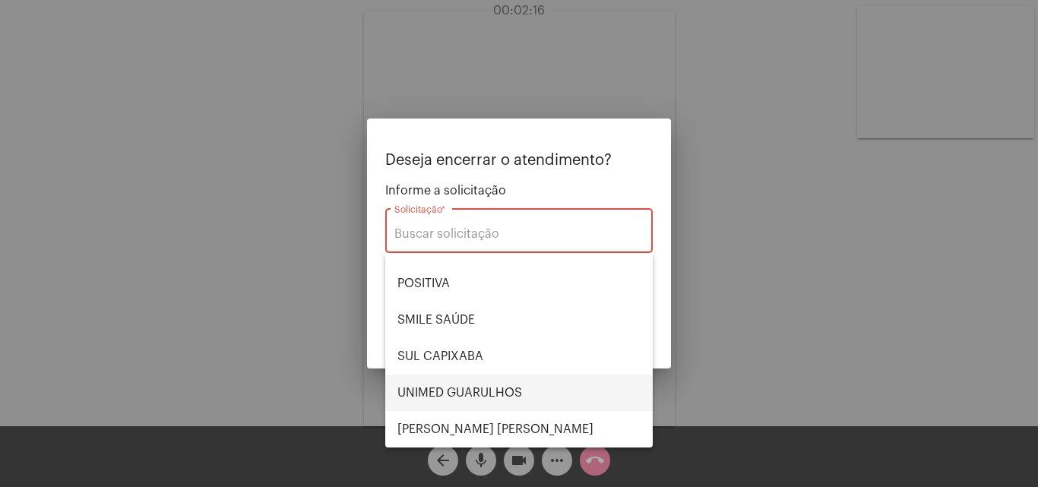
click at [495, 378] on span "UNIMED GUARULHOS" at bounding box center [519, 393] width 243 height 36
type input "UNIMED GUARULHOS"
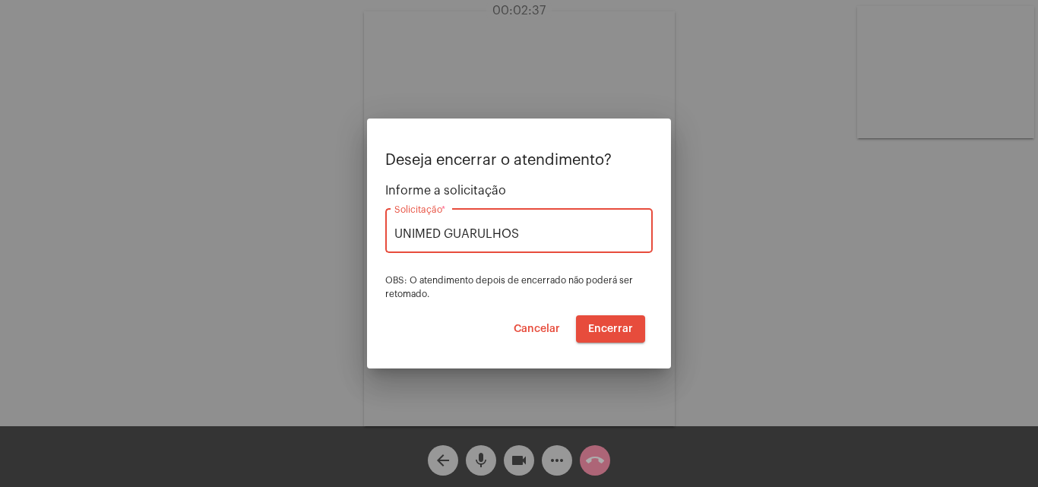
click at [601, 327] on span "Encerrar" at bounding box center [610, 329] width 45 height 11
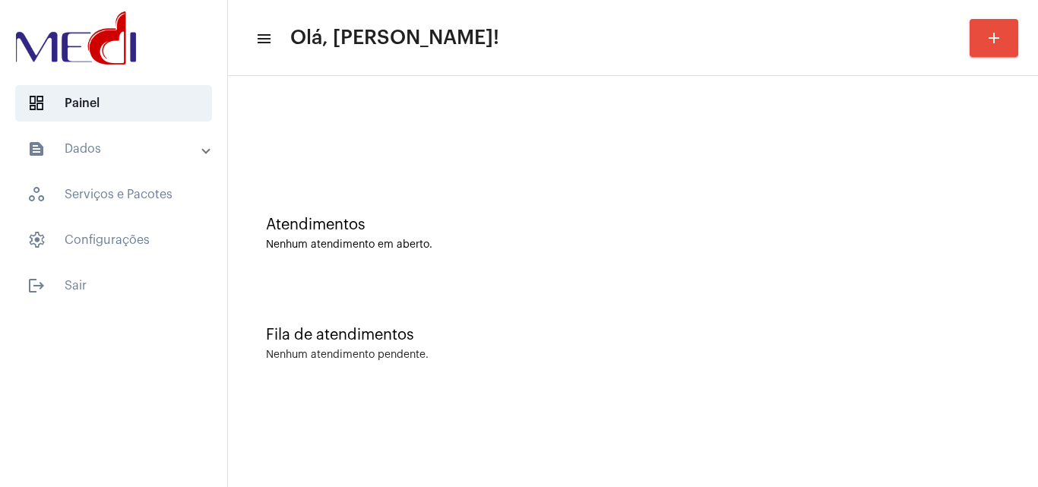
click at [564, 92] on div at bounding box center [633, 127] width 795 height 87
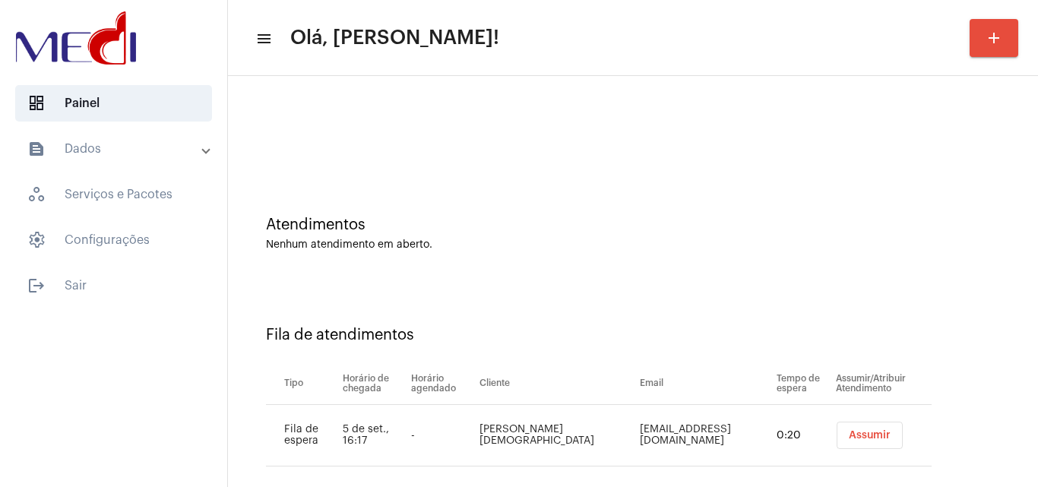
drag, startPoint x: 791, startPoint y: 324, endPoint x: 799, endPoint y: 330, distance: 9.7
click at [799, 330] on div "Fila de atendimentos Tipo Horário de chegada Horário agendado Cliente Email Tem…" at bounding box center [633, 390] width 795 height 219
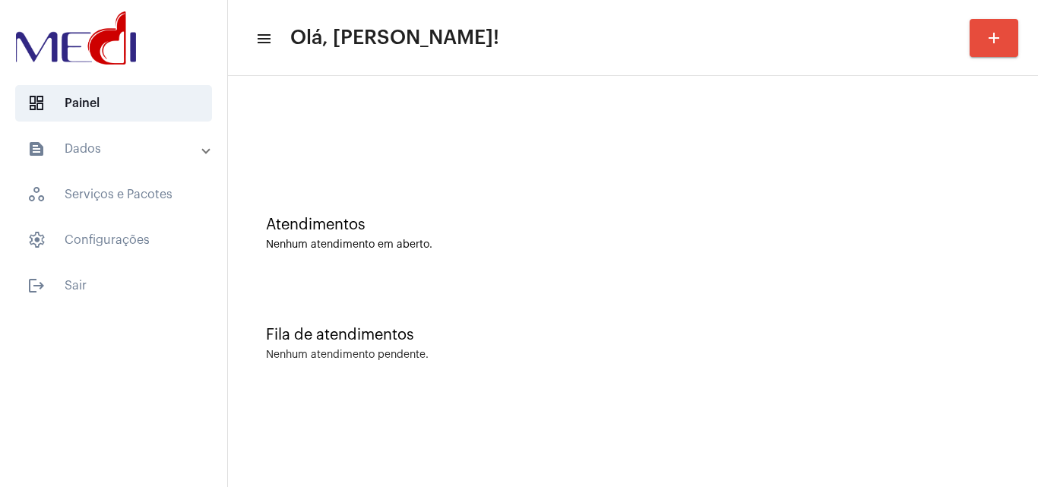
click at [974, 322] on div "Fila de atendimentos Nenhum atendimento pendente." at bounding box center [633, 336] width 795 height 110
click at [1014, 350] on div "Fila de atendimentos Nenhum atendimento pendente." at bounding box center [633, 336] width 795 height 110
